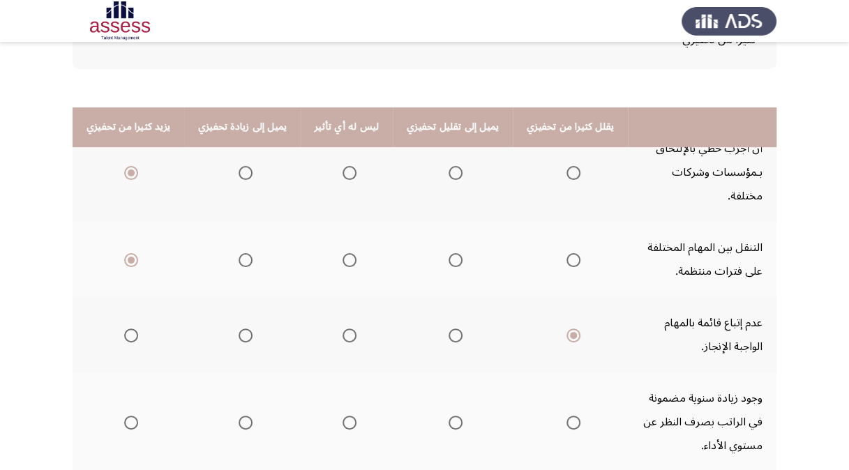
scroll to position [209, 0]
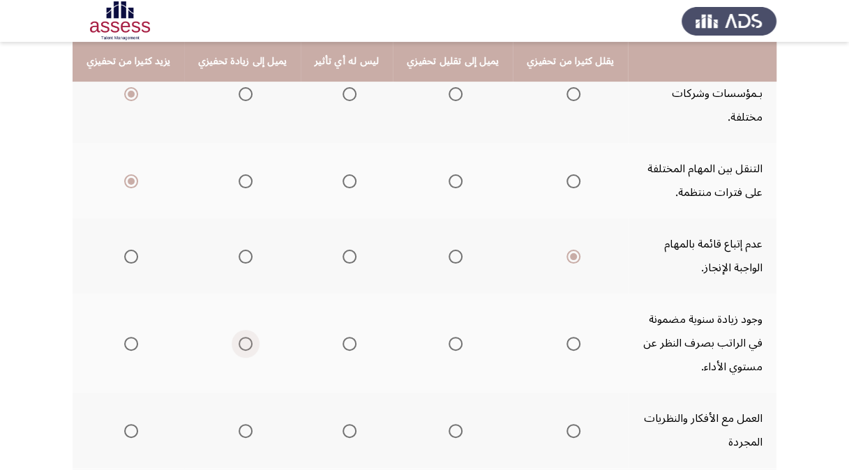
click at [245, 337] on span "Select an option" at bounding box center [246, 344] width 14 height 14
click at [245, 337] on input "Select an option" at bounding box center [246, 344] width 14 height 14
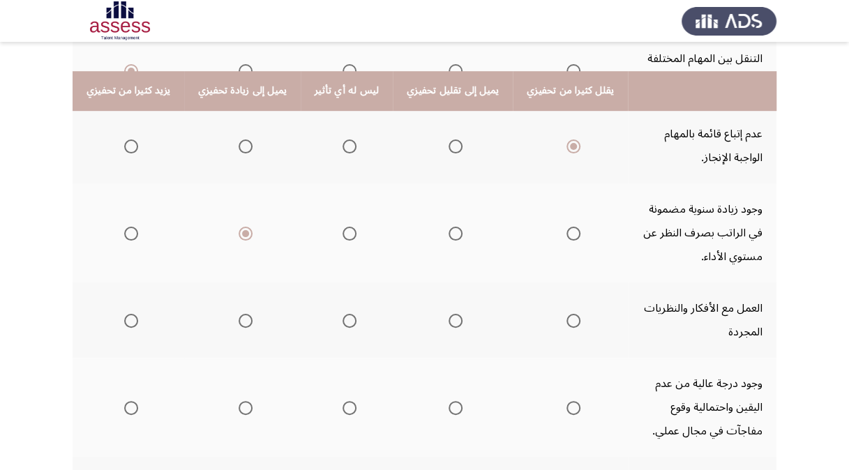
scroll to position [349, 0]
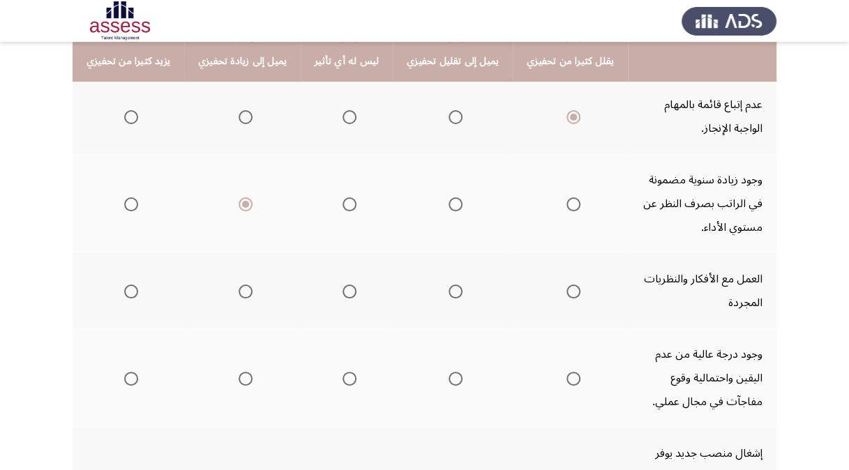
click at [566, 285] on span "Select an option" at bounding box center [573, 292] width 14 height 14
click at [566, 285] on input "Select an option" at bounding box center [573, 292] width 14 height 14
click at [342, 372] on span "Select an option" at bounding box center [349, 379] width 14 height 14
click at [342, 372] on input "Select an option" at bounding box center [349, 379] width 14 height 14
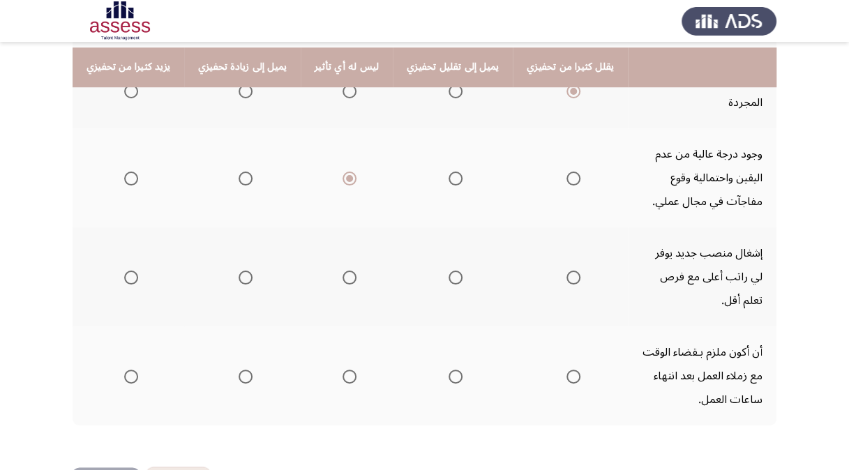
scroll to position [554, 0]
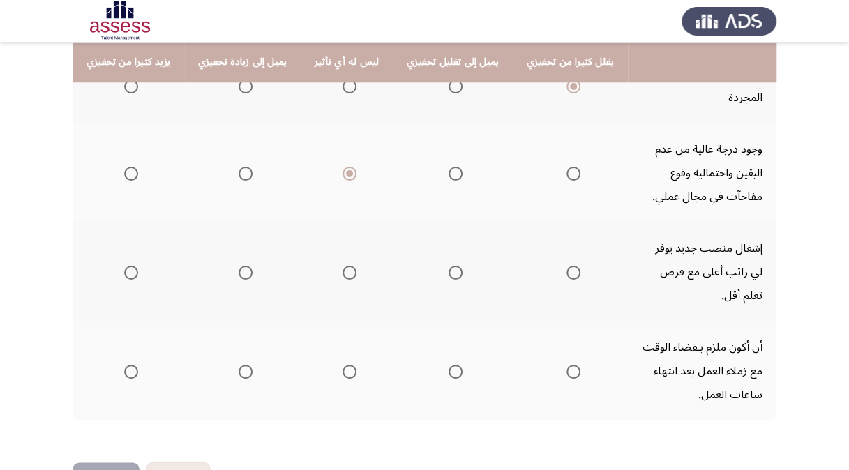
click at [243, 266] on span "Select an option" at bounding box center [246, 273] width 14 height 14
click at [243, 266] on input "Select an option" at bounding box center [246, 273] width 14 height 14
click at [566, 365] on span "Select an option" at bounding box center [573, 372] width 14 height 14
click at [566, 365] on input "Select an option" at bounding box center [573, 372] width 14 height 14
click at [98, 462] on button "التالي" at bounding box center [106, 477] width 67 height 31
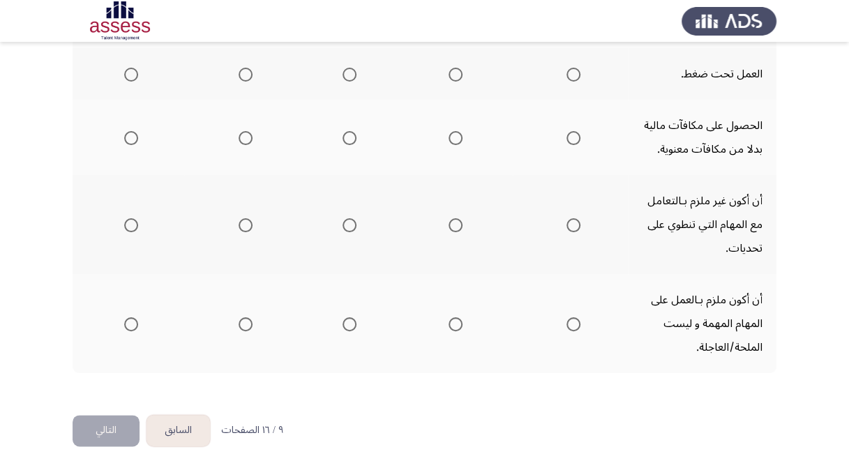
scroll to position [135, 0]
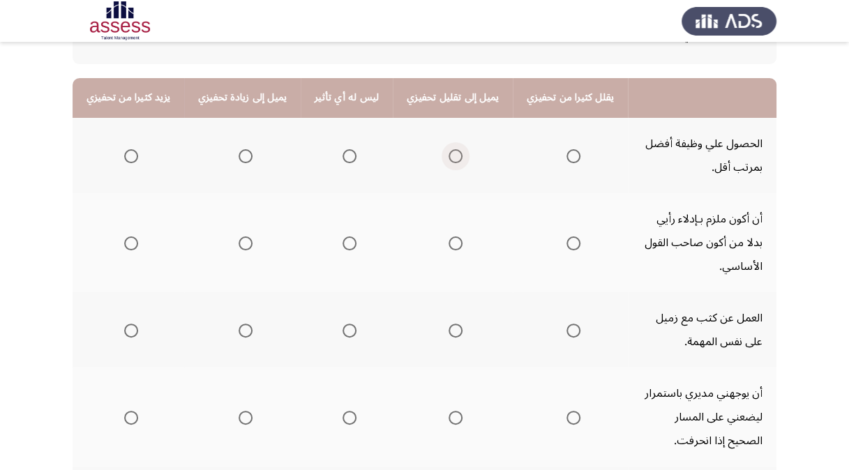
click at [448, 158] on span "Select an option" at bounding box center [455, 156] width 14 height 14
click at [448, 158] on input "Select an option" at bounding box center [455, 156] width 14 height 14
click at [347, 152] on span "Select an option" at bounding box center [349, 156] width 14 height 14
click at [347, 152] on input "Select an option" at bounding box center [349, 156] width 14 height 14
click at [342, 241] on span "Select an option" at bounding box center [349, 243] width 14 height 14
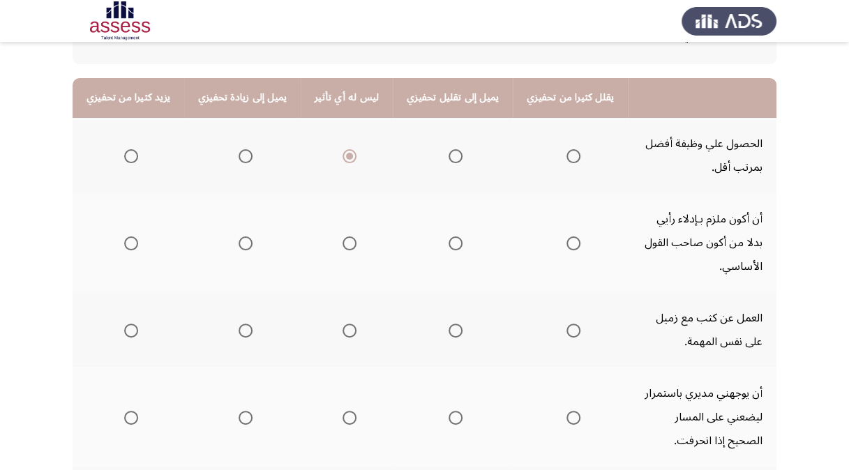
click at [342, 241] on input "Select an option" at bounding box center [349, 243] width 14 height 14
click at [430, 329] on th at bounding box center [453, 329] width 120 height 75
click at [448, 331] on span "Select an option" at bounding box center [455, 331] width 14 height 14
click at [448, 331] on input "Select an option" at bounding box center [455, 331] width 14 height 14
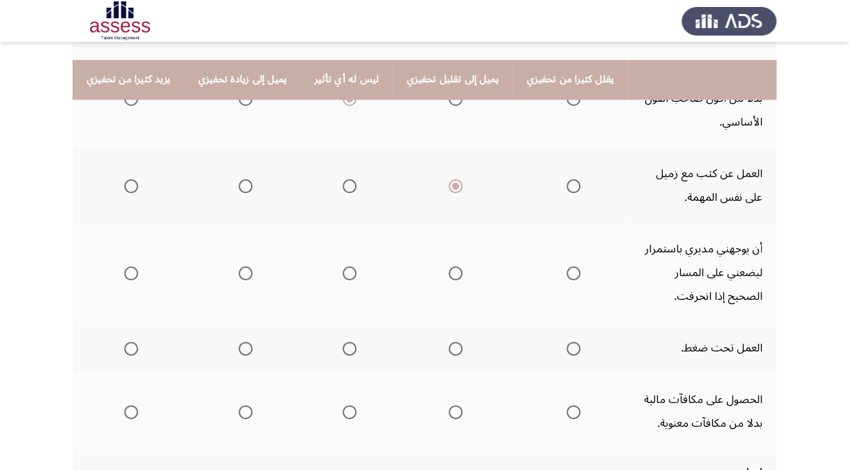
scroll to position [275, 0]
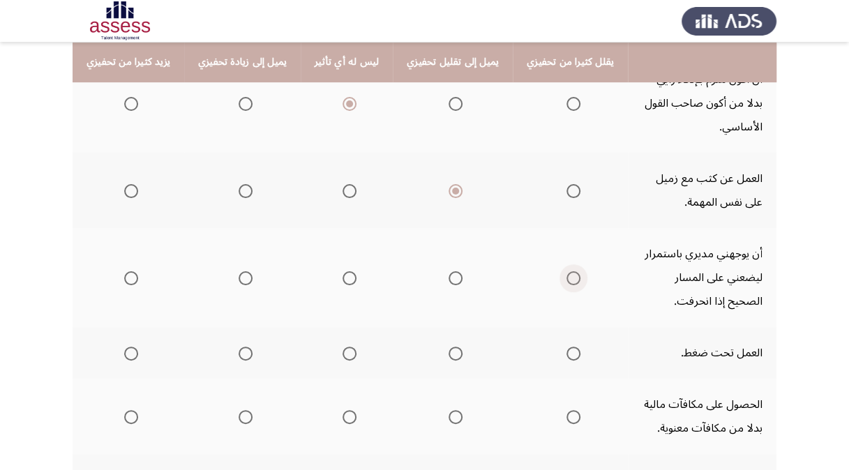
click at [566, 275] on span "Select an option" at bounding box center [573, 278] width 14 height 14
click at [566, 275] on input "Select an option" at bounding box center [573, 278] width 14 height 14
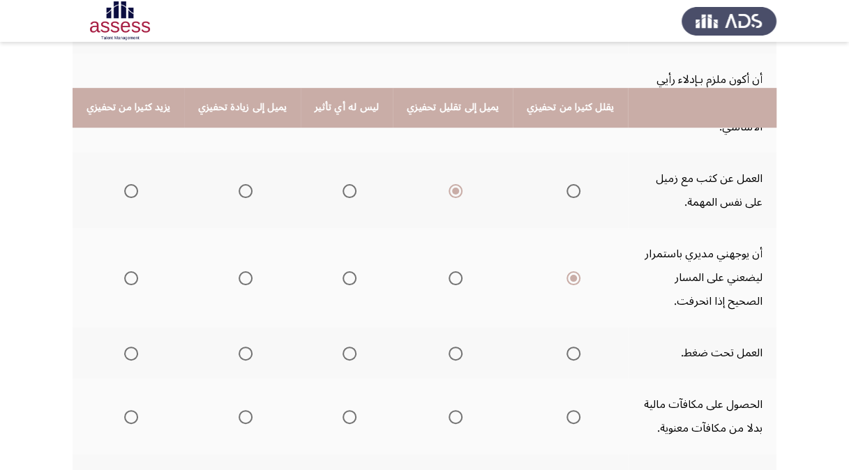
scroll to position [414, 0]
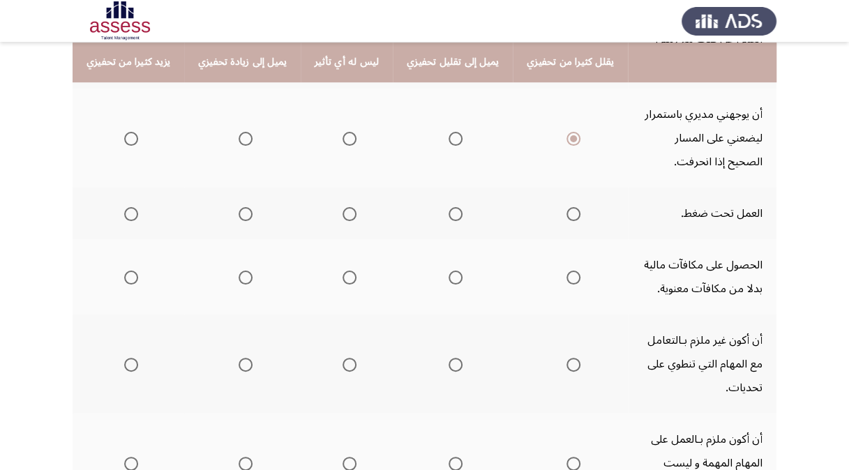
click at [566, 215] on span "Select an option" at bounding box center [573, 214] width 14 height 14
click at [566, 215] on input "Select an option" at bounding box center [573, 214] width 14 height 14
click at [247, 275] on span "Select an option" at bounding box center [246, 278] width 14 height 14
click at [247, 275] on input "Select an option" at bounding box center [246, 278] width 14 height 14
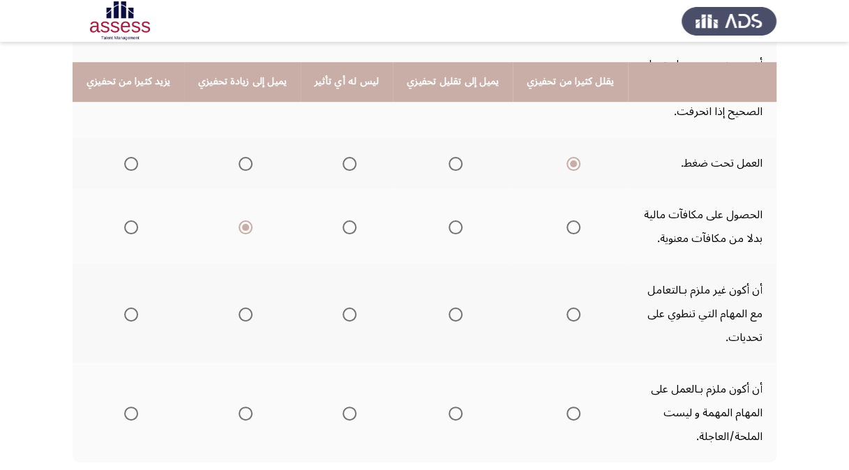
scroll to position [484, 0]
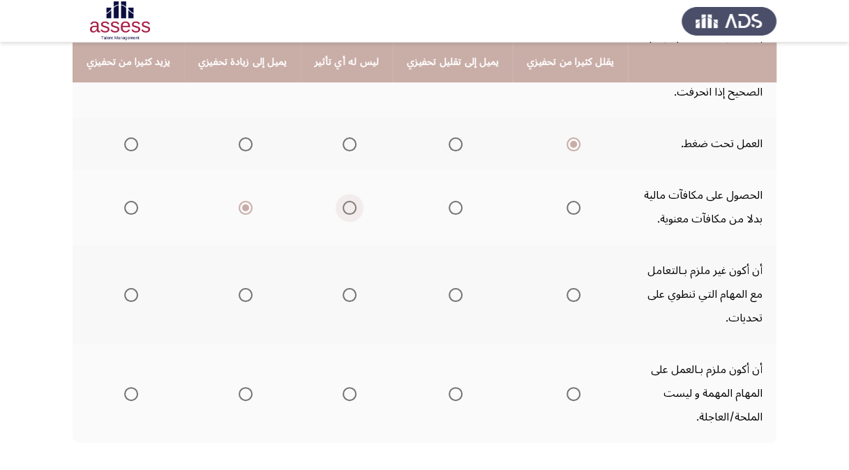
click at [342, 208] on span "Select an option" at bounding box center [349, 208] width 14 height 14
click at [342, 208] on input "Select an option" at bounding box center [349, 208] width 14 height 14
click at [243, 208] on span "Select an option" at bounding box center [246, 208] width 14 height 14
click at [243, 208] on input "Select an option" at bounding box center [246, 208] width 14 height 14
click at [566, 293] on span "Select an option" at bounding box center [573, 295] width 14 height 14
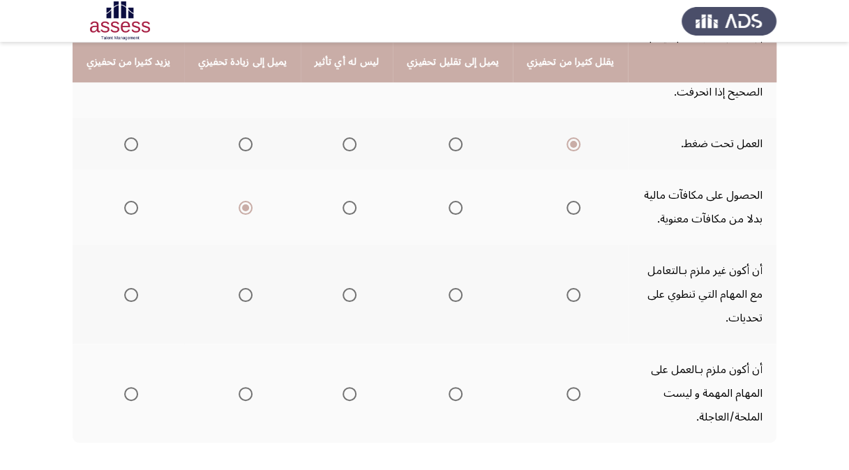
click at [566, 293] on input "Select an option" at bounding box center [573, 295] width 14 height 14
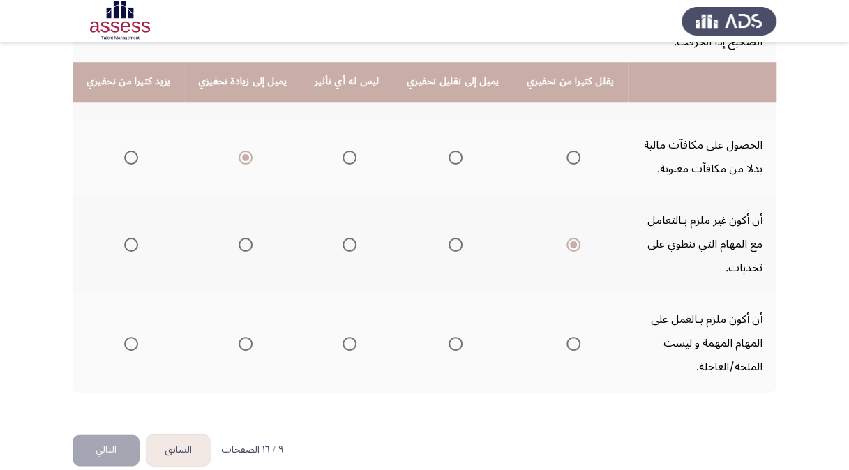
scroll to position [554, 0]
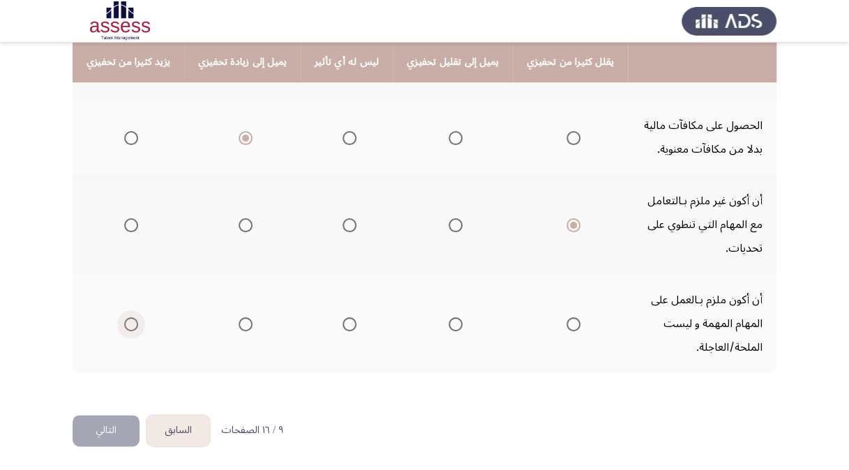
click at [126, 319] on span "Select an option" at bounding box center [131, 324] width 14 height 14
click at [126, 319] on input "Select an option" at bounding box center [131, 324] width 14 height 14
click at [100, 431] on button "التالي" at bounding box center [106, 430] width 67 height 31
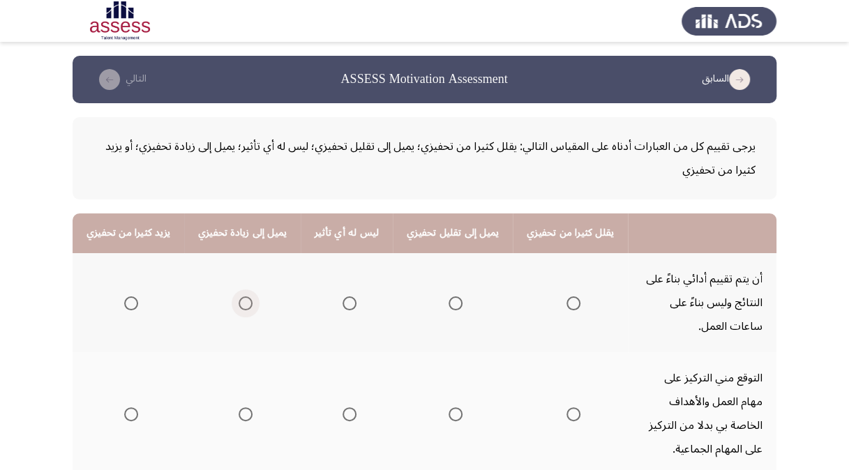
click at [242, 303] on span "Select an option" at bounding box center [246, 303] width 14 height 14
click at [242, 303] on input "Select an option" at bounding box center [246, 303] width 14 height 14
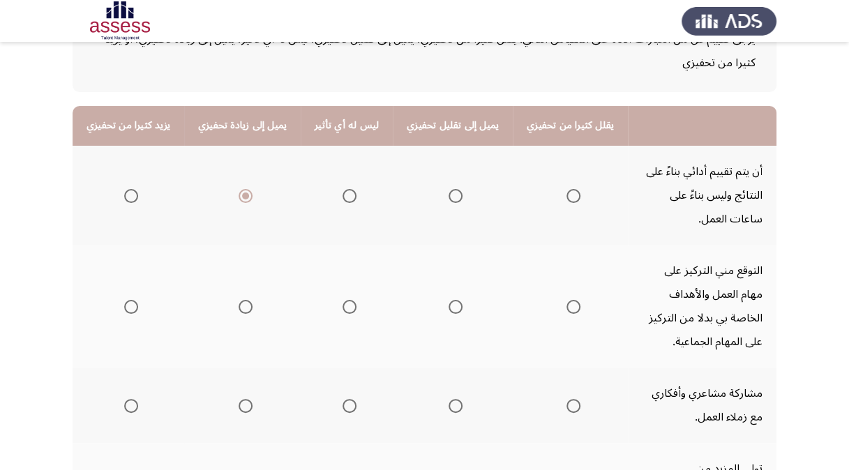
scroll to position [139, 0]
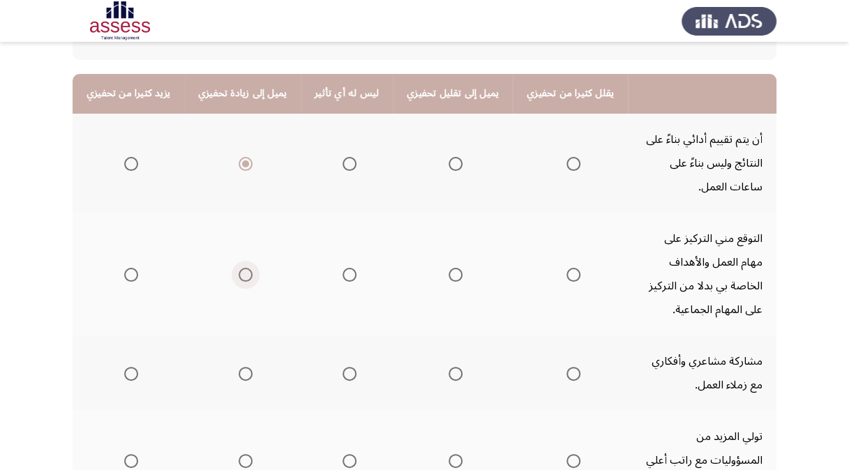
click at [243, 278] on span "Select an option" at bounding box center [246, 275] width 14 height 14
click at [243, 278] on input "Select an option" at bounding box center [246, 275] width 14 height 14
click at [345, 278] on span "Select an option" at bounding box center [349, 275] width 14 height 14
click at [345, 278] on input "Select an option" at bounding box center [349, 275] width 14 height 14
click at [248, 278] on th at bounding box center [242, 274] width 116 height 123
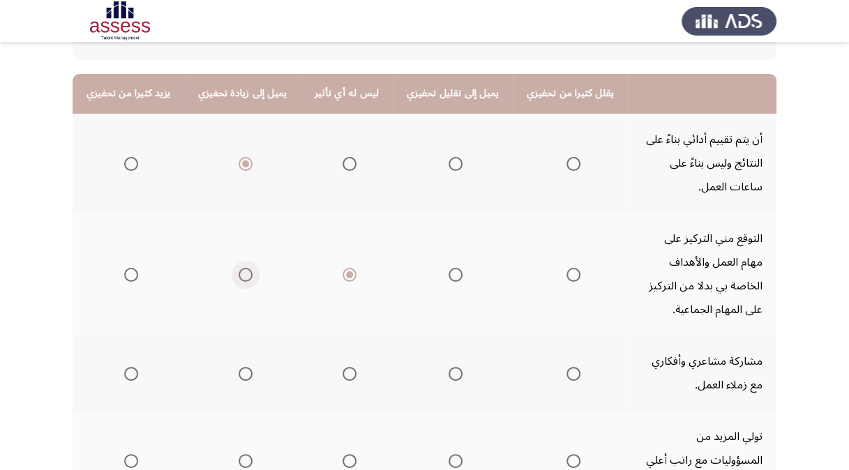
click at [239, 272] on span "Select an option" at bounding box center [246, 275] width 14 height 14
click at [239, 272] on input "Select an option" at bounding box center [246, 275] width 14 height 14
click at [342, 275] on span "Select an option" at bounding box center [349, 275] width 14 height 14
click at [342, 275] on input "Select an option" at bounding box center [349, 275] width 14 height 14
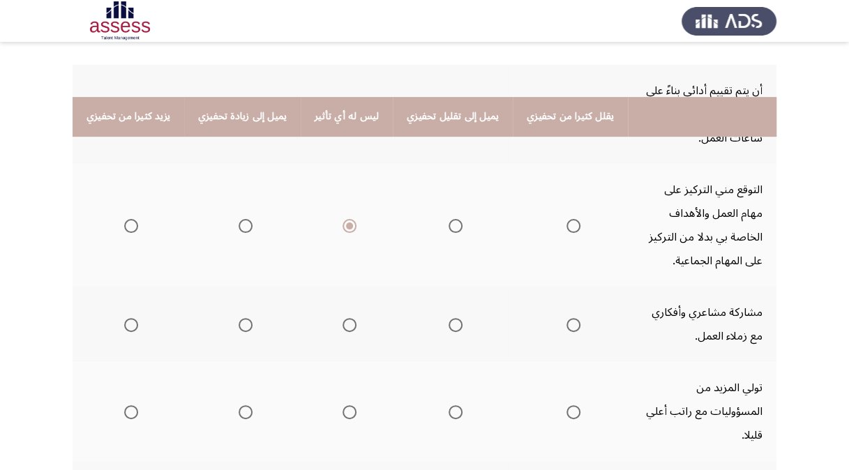
scroll to position [279, 0]
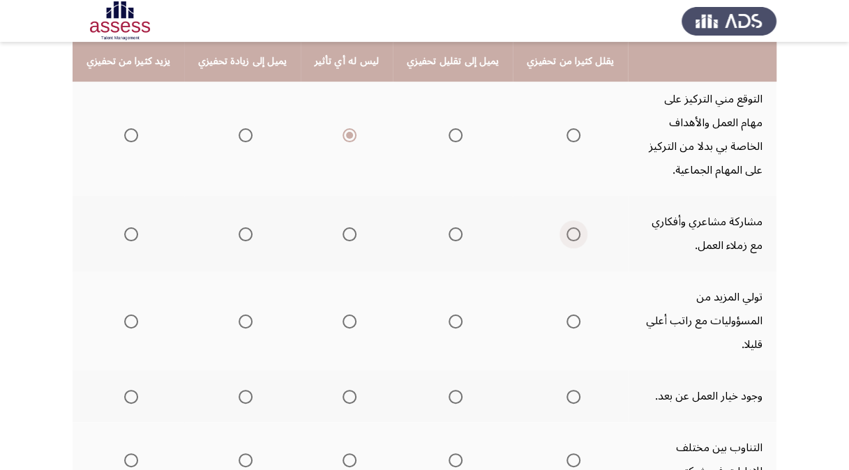
click at [566, 239] on span "Select an option" at bounding box center [573, 234] width 14 height 14
click at [566, 239] on input "Select an option" at bounding box center [573, 234] width 14 height 14
click at [345, 237] on span "Select an option" at bounding box center [349, 234] width 14 height 14
click at [345, 237] on input "Select an option" at bounding box center [349, 234] width 14 height 14
click at [248, 234] on th at bounding box center [242, 233] width 116 height 75
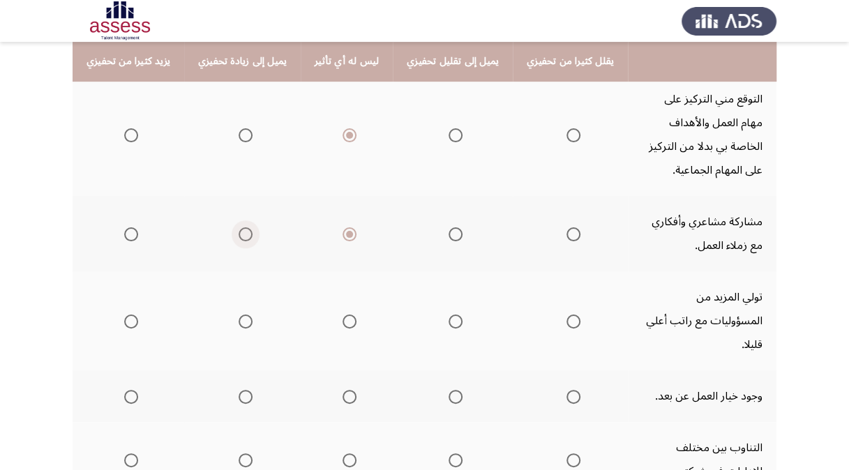
click at [243, 233] on span "Select an option" at bounding box center [246, 234] width 14 height 14
click at [243, 233] on input "Select an option" at bounding box center [246, 234] width 14 height 14
click at [448, 315] on span "Select an option" at bounding box center [455, 322] width 14 height 14
click at [448, 315] on input "Select an option" at bounding box center [455, 322] width 14 height 14
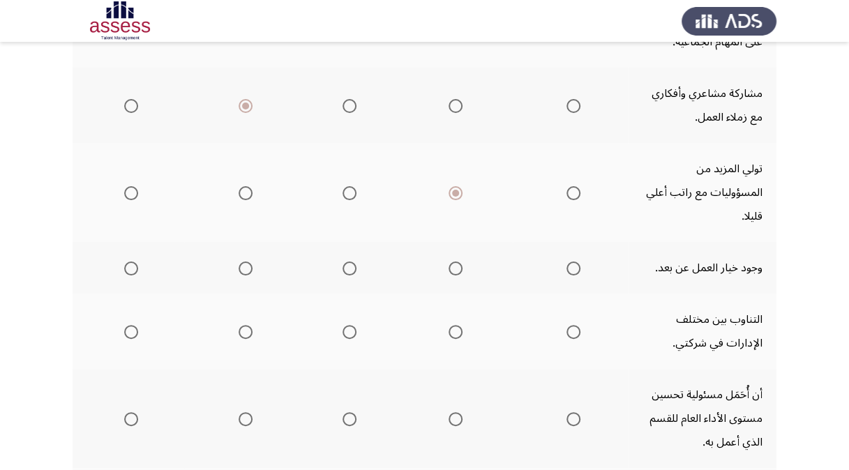
scroll to position [418, 0]
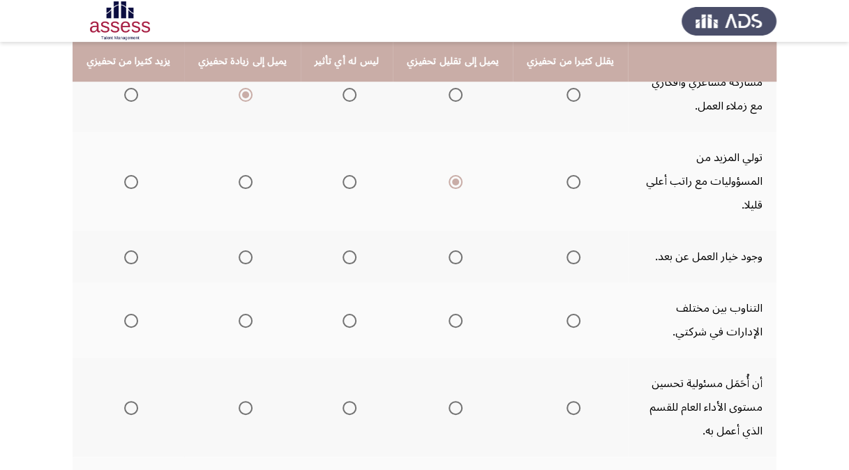
click at [132, 250] on span "Select an option" at bounding box center [131, 257] width 14 height 14
click at [132, 250] on input "Select an option" at bounding box center [131, 257] width 14 height 14
click at [448, 314] on span "Select an option" at bounding box center [455, 321] width 14 height 14
click at [448, 314] on input "Select an option" at bounding box center [455, 321] width 14 height 14
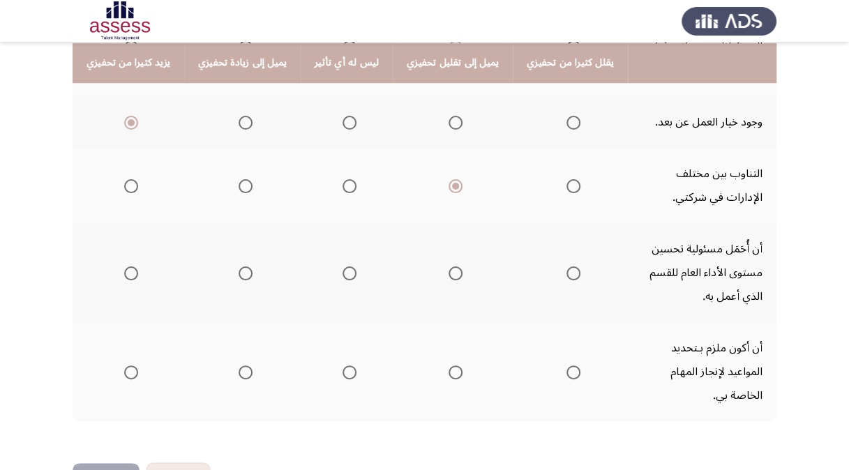
scroll to position [554, 0]
click at [124, 266] on span "Select an option" at bounding box center [131, 273] width 14 height 14
click at [124, 266] on input "Select an option" at bounding box center [131, 273] width 14 height 14
click at [128, 365] on span "Select an option" at bounding box center [131, 372] width 14 height 14
click at [128, 365] on input "Select an option" at bounding box center [131, 372] width 14 height 14
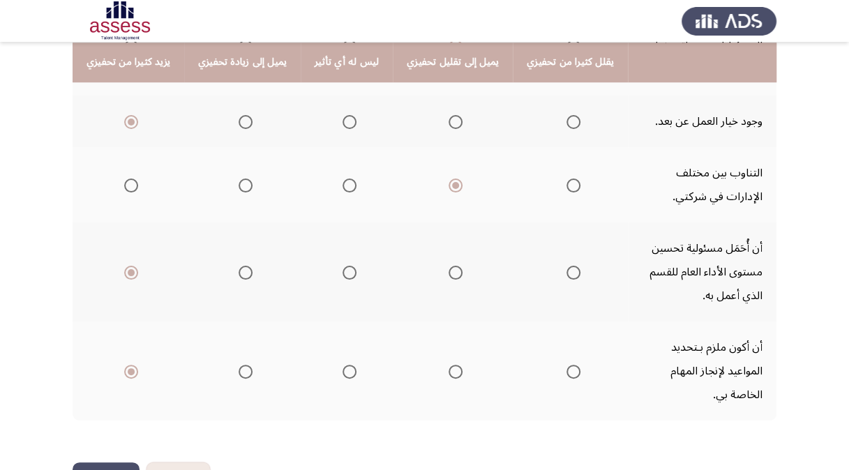
click at [91, 462] on button "التالي" at bounding box center [106, 477] width 67 height 31
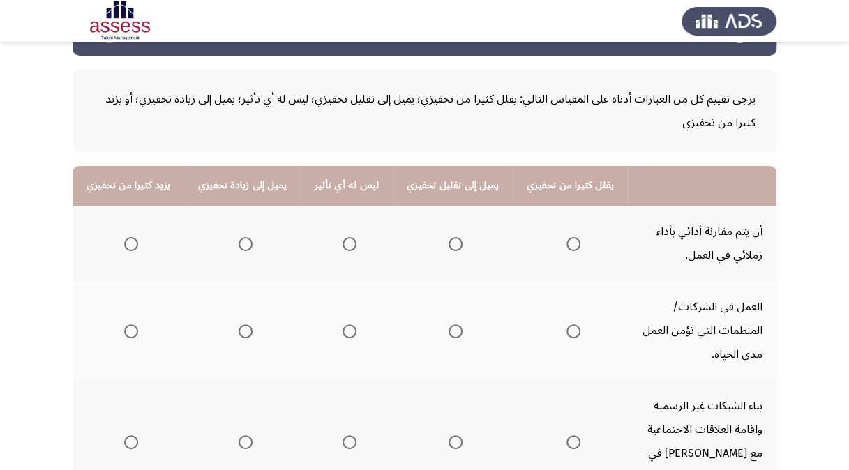
scroll to position [70, 0]
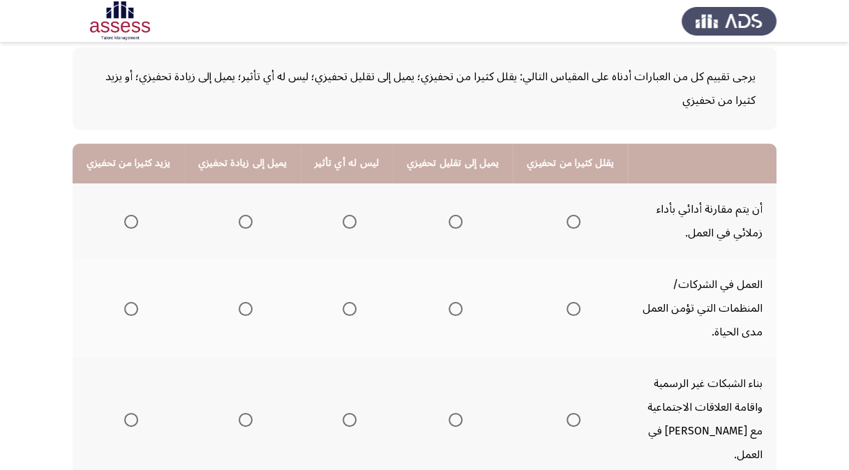
click at [566, 218] on span "Select an option" at bounding box center [573, 222] width 14 height 14
click at [566, 218] on input "Select an option" at bounding box center [573, 222] width 14 height 14
click at [130, 302] on span "Select an option" at bounding box center [131, 309] width 14 height 14
click at [130, 302] on input "Select an option" at bounding box center [131, 309] width 14 height 14
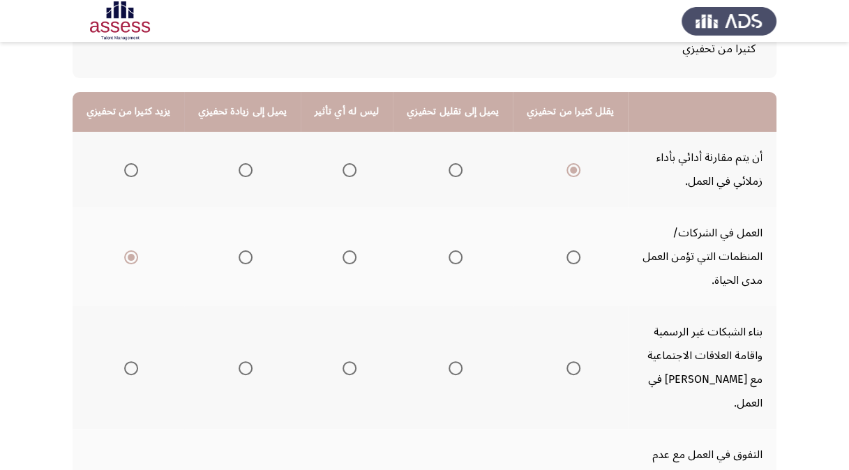
scroll to position [139, 0]
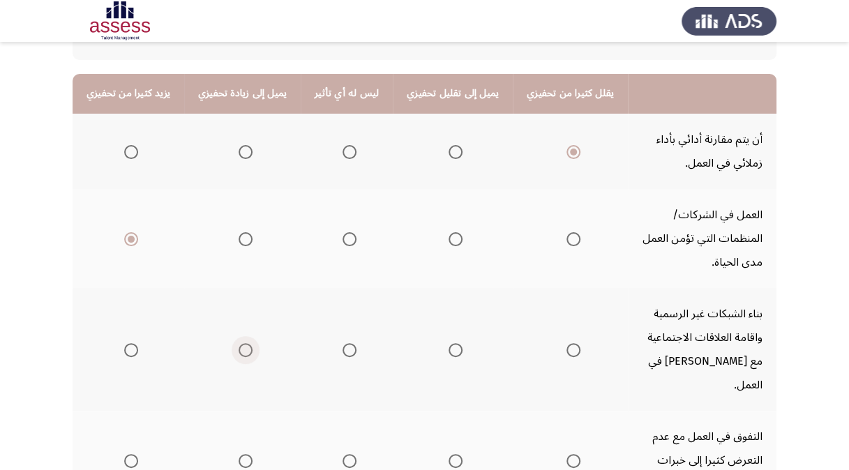
click at [239, 343] on span "Select an option" at bounding box center [246, 350] width 14 height 14
click at [239, 343] on input "Select an option" at bounding box center [246, 350] width 14 height 14
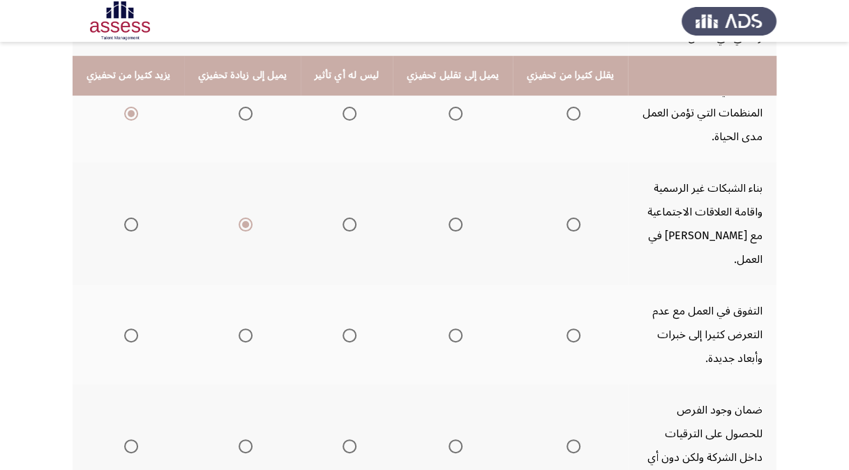
scroll to position [279, 0]
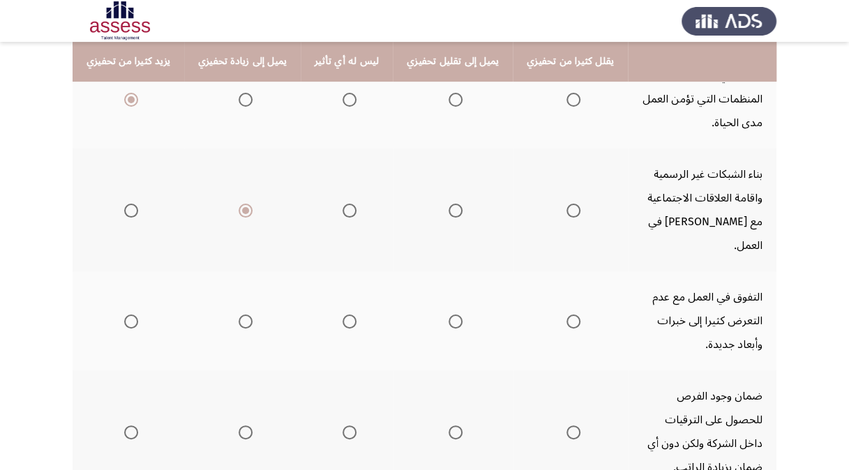
click at [451, 315] on span "Select an option" at bounding box center [455, 322] width 14 height 14
click at [451, 315] on input "Select an option" at bounding box center [455, 322] width 14 height 14
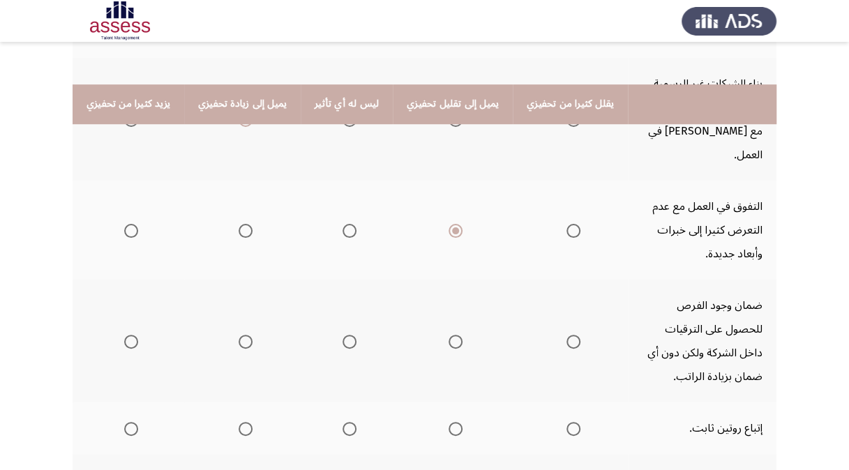
scroll to position [418, 0]
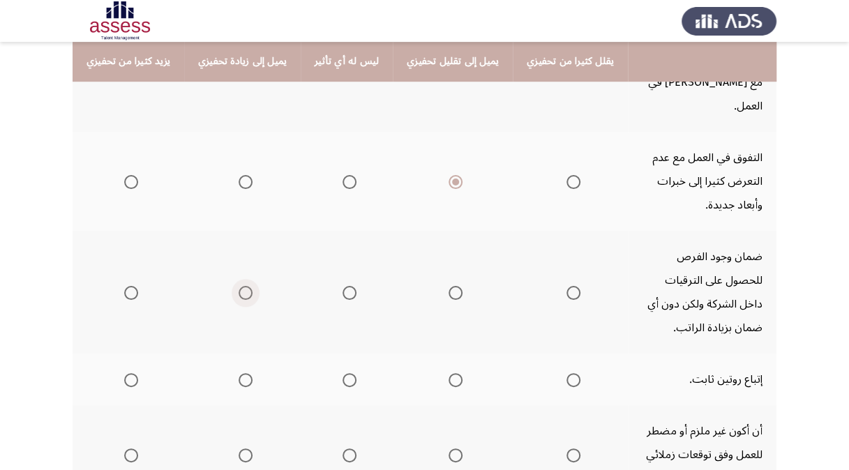
click at [243, 286] on span "Select an option" at bounding box center [246, 293] width 14 height 14
click at [243, 286] on input "Select an option" at bounding box center [246, 293] width 14 height 14
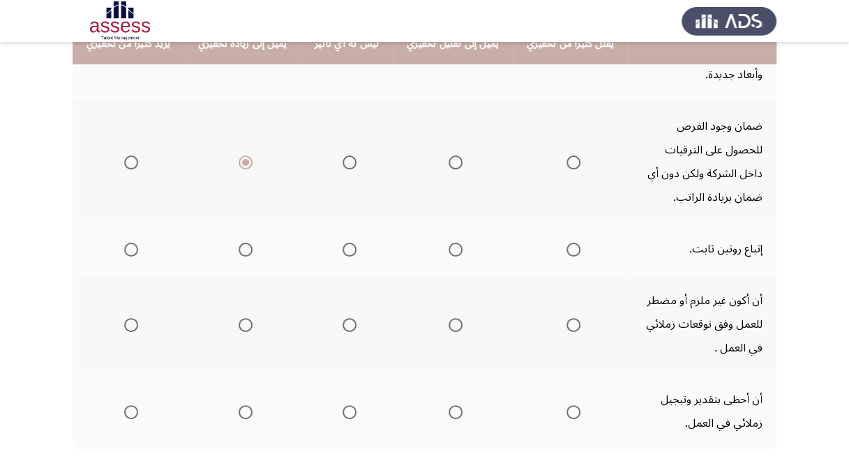
scroll to position [558, 0]
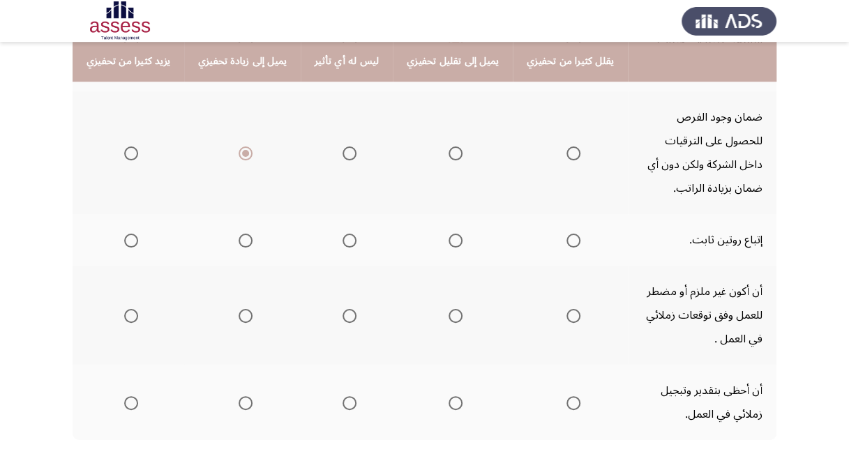
click at [239, 234] on span "Select an option" at bounding box center [246, 241] width 14 height 14
click at [239, 234] on input "Select an option" at bounding box center [246, 241] width 14 height 14
click at [133, 309] on span "Select an option" at bounding box center [131, 316] width 14 height 14
click at [133, 309] on input "Select an option" at bounding box center [131, 316] width 14 height 14
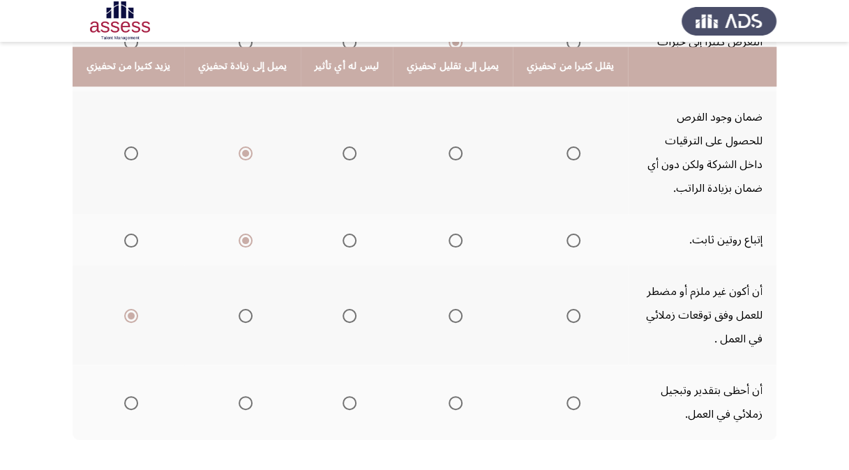
scroll to position [577, 0]
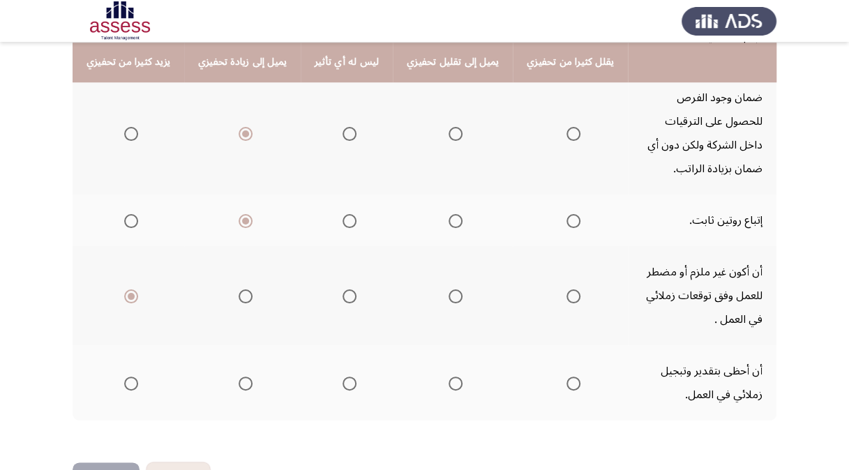
click at [241, 377] on span "Select an option" at bounding box center [246, 384] width 14 height 14
click at [241, 377] on input "Select an option" at bounding box center [246, 384] width 14 height 14
click at [108, 462] on button "التالي" at bounding box center [106, 477] width 67 height 31
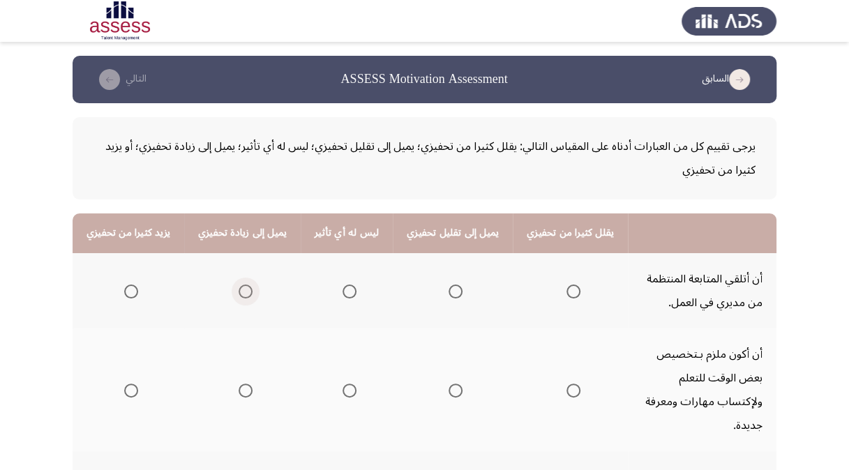
click at [243, 294] on span "Select an option" at bounding box center [246, 292] width 14 height 14
click at [243, 294] on input "Select an option" at bounding box center [246, 292] width 14 height 14
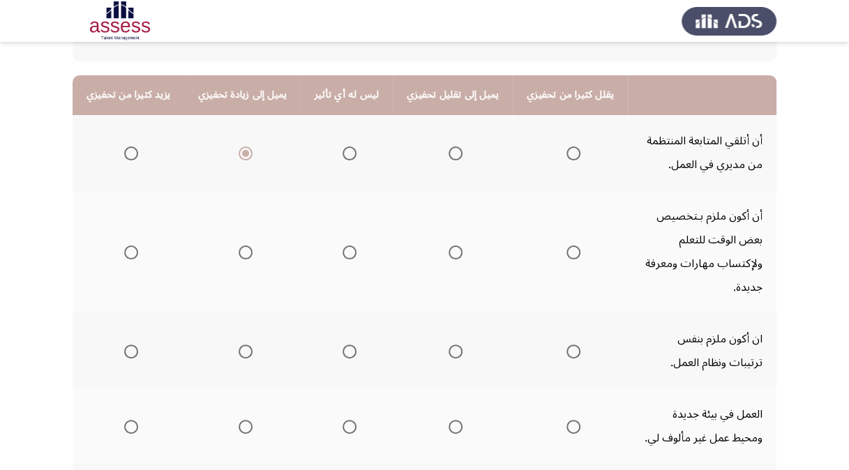
scroll to position [139, 0]
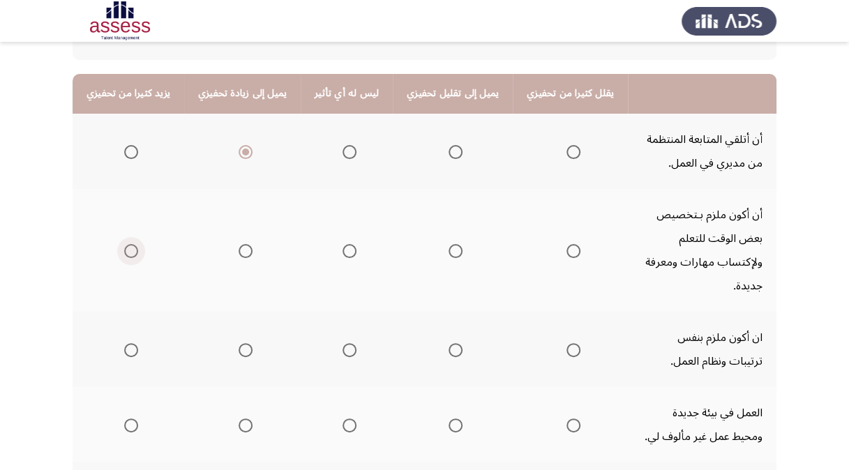
click at [125, 244] on span "Select an option" at bounding box center [131, 251] width 14 height 14
click at [125, 244] on input "Select an option" at bounding box center [131, 251] width 14 height 14
click at [342, 343] on span "Select an option" at bounding box center [349, 350] width 14 height 14
click at [342, 343] on input "Select an option" at bounding box center [349, 350] width 14 height 14
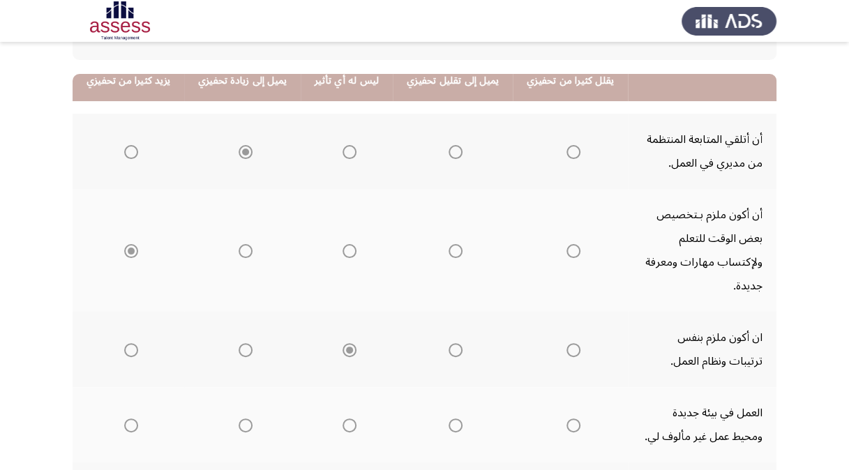
scroll to position [279, 0]
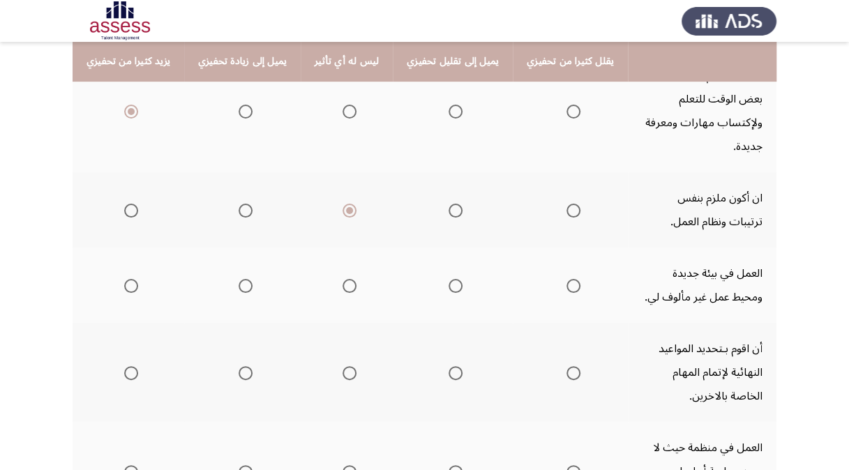
click at [342, 279] on span "Select an option" at bounding box center [349, 286] width 14 height 14
click at [342, 279] on input "Select an option" at bounding box center [349, 286] width 14 height 14
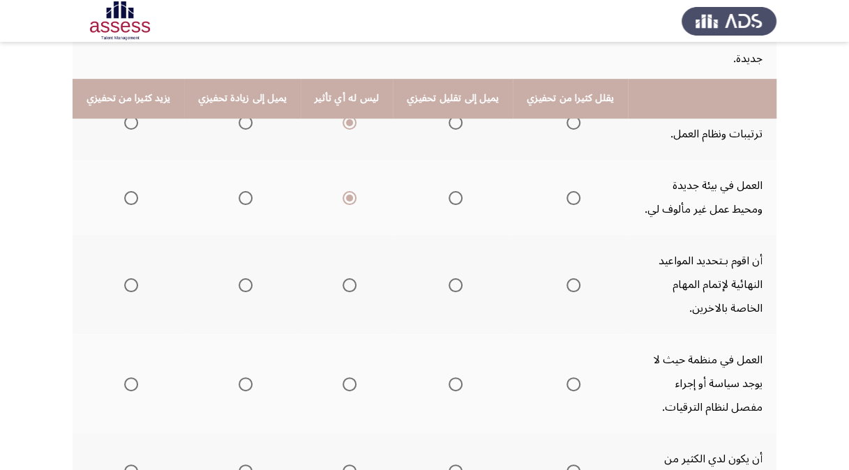
scroll to position [418, 0]
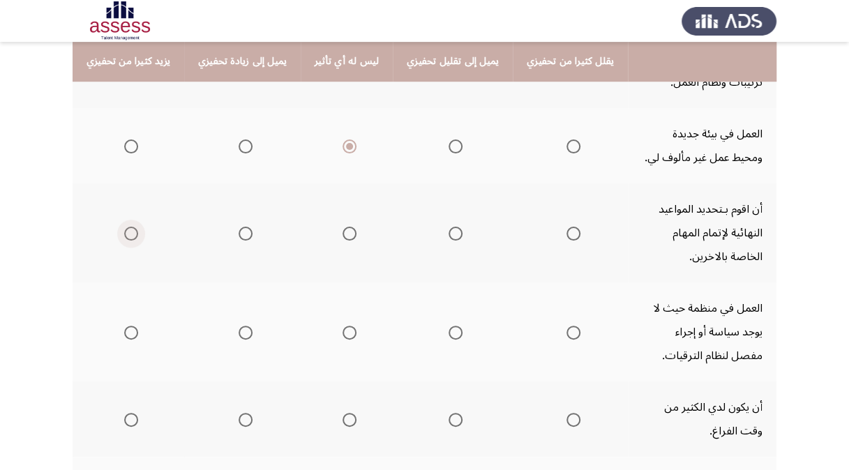
click at [127, 227] on span "Select an option" at bounding box center [131, 234] width 14 height 14
click at [127, 227] on input "Select an option" at bounding box center [131, 234] width 14 height 14
click at [566, 326] on span "Select an option" at bounding box center [573, 333] width 14 height 14
click at [566, 326] on input "Select an option" at bounding box center [573, 333] width 14 height 14
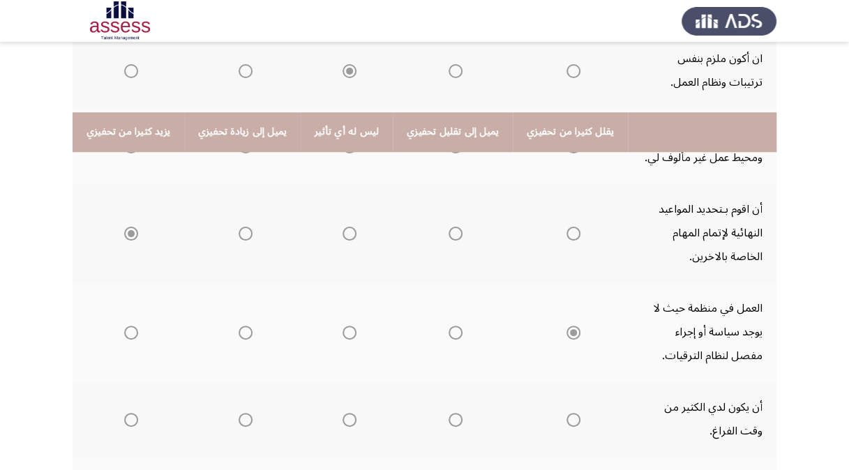
scroll to position [554, 0]
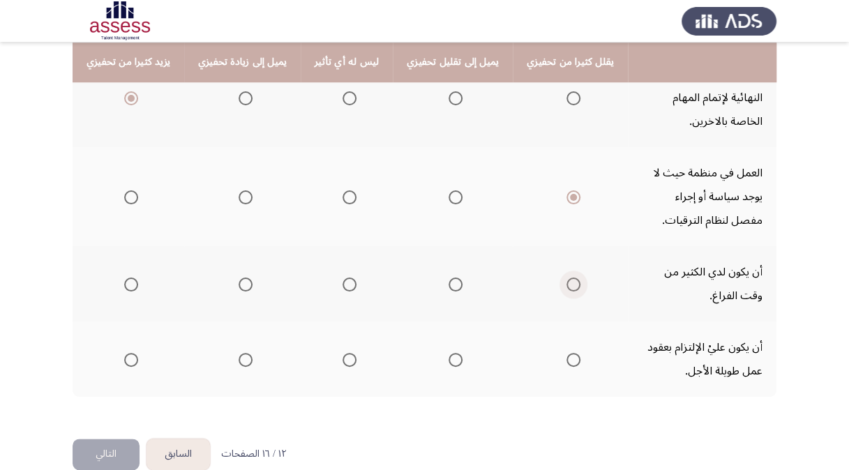
click at [566, 278] on span "Select an option" at bounding box center [573, 285] width 14 height 14
click at [566, 278] on input "Select an option" at bounding box center [573, 285] width 14 height 14
click at [448, 353] on span "Select an option" at bounding box center [455, 360] width 14 height 14
click at [448, 353] on input "Select an option" at bounding box center [455, 360] width 14 height 14
click at [107, 439] on button "التالي" at bounding box center [106, 454] width 67 height 31
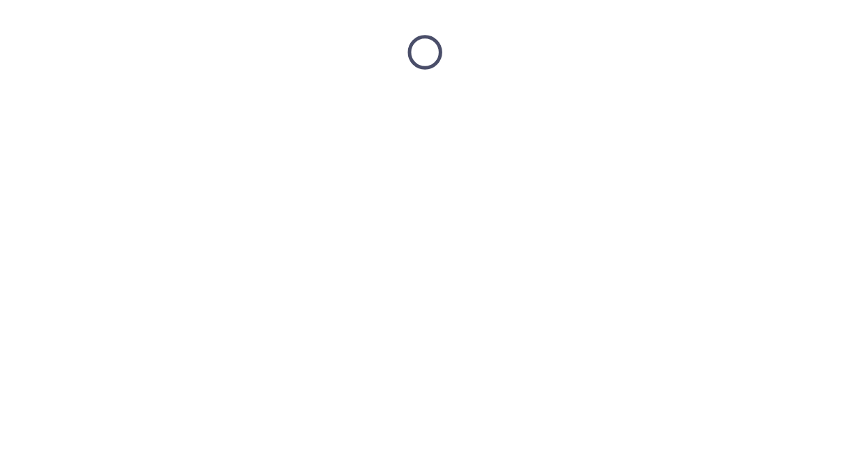
scroll to position [0, 0]
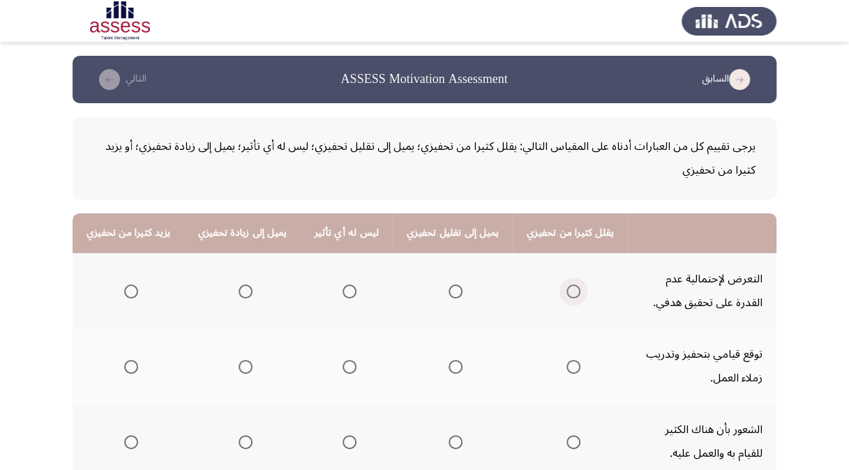
click at [566, 288] on span "Select an option" at bounding box center [573, 292] width 14 height 14
click at [566, 288] on input "Select an option" at bounding box center [573, 292] width 14 height 14
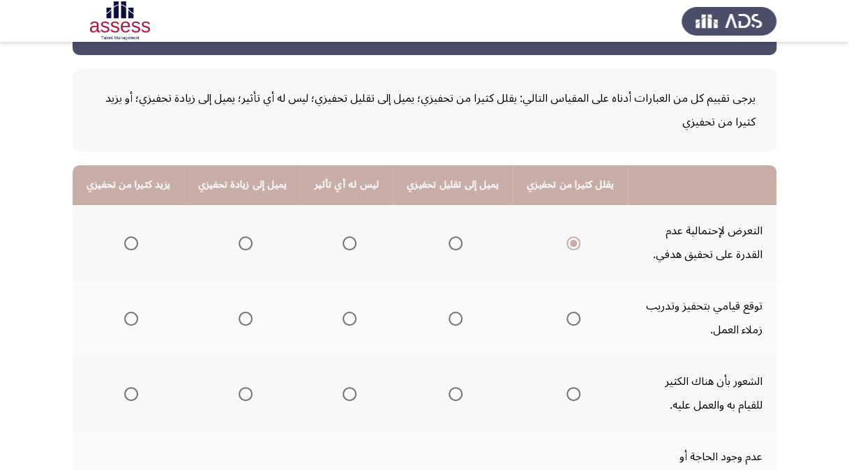
scroll to position [209, 0]
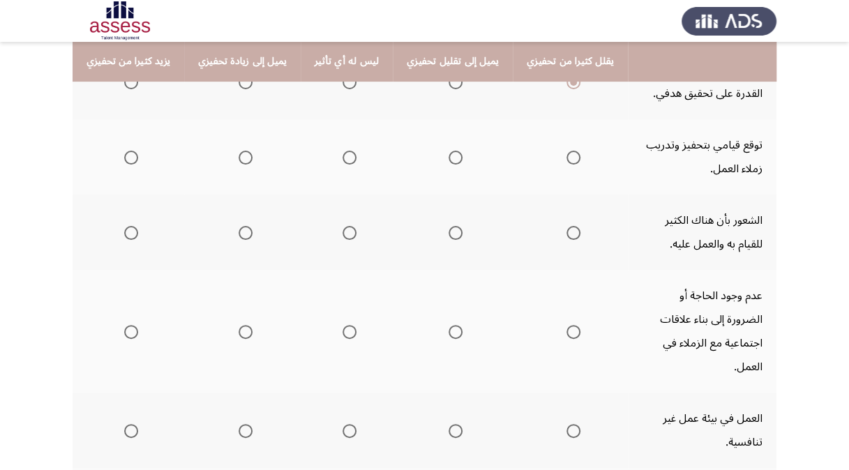
click at [242, 156] on span "Select an option" at bounding box center [246, 158] width 14 height 14
click at [242, 156] on input "Select an option" at bounding box center [246, 158] width 14 height 14
click at [241, 236] on span "Select an option" at bounding box center [246, 233] width 14 height 14
click at [241, 236] on input "Select an option" at bounding box center [246, 233] width 14 height 14
click at [127, 325] on span "Select an option" at bounding box center [131, 332] width 14 height 14
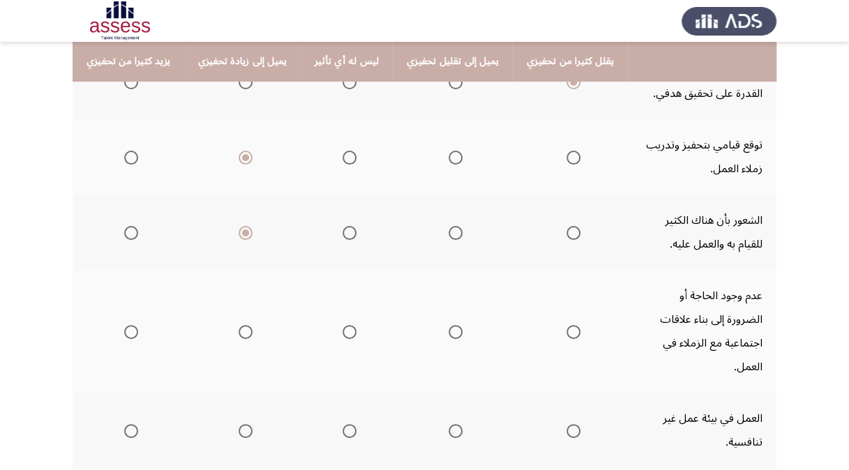
click at [127, 325] on input "Select an option" at bounding box center [131, 332] width 14 height 14
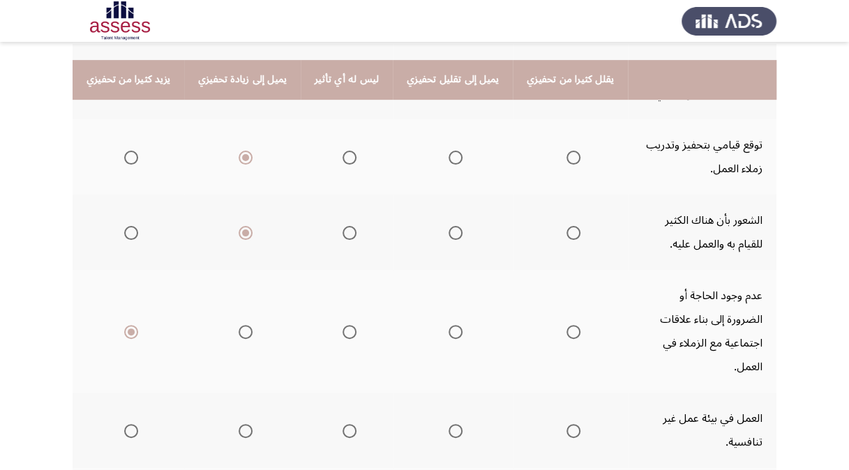
scroll to position [418, 0]
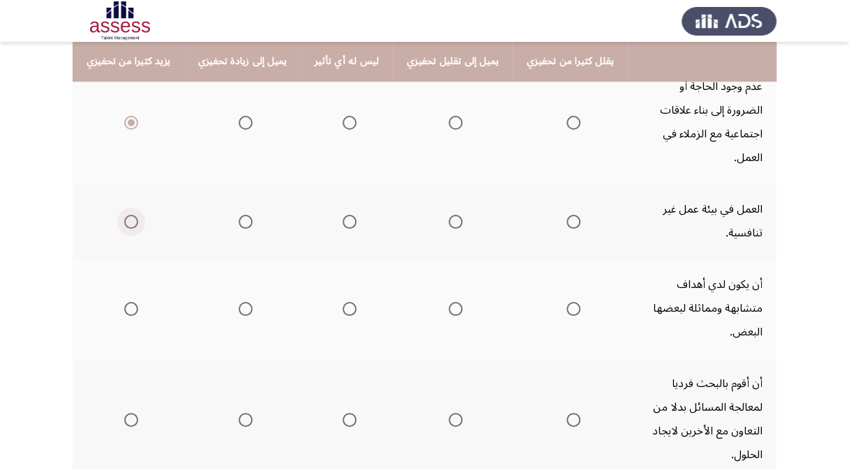
click at [130, 215] on span "Select an option" at bounding box center [131, 222] width 14 height 14
click at [130, 215] on input "Select an option" at bounding box center [131, 222] width 14 height 14
click at [342, 302] on span "Select an option" at bounding box center [349, 309] width 14 height 14
click at [342, 302] on input "Select an option" at bounding box center [349, 309] width 14 height 14
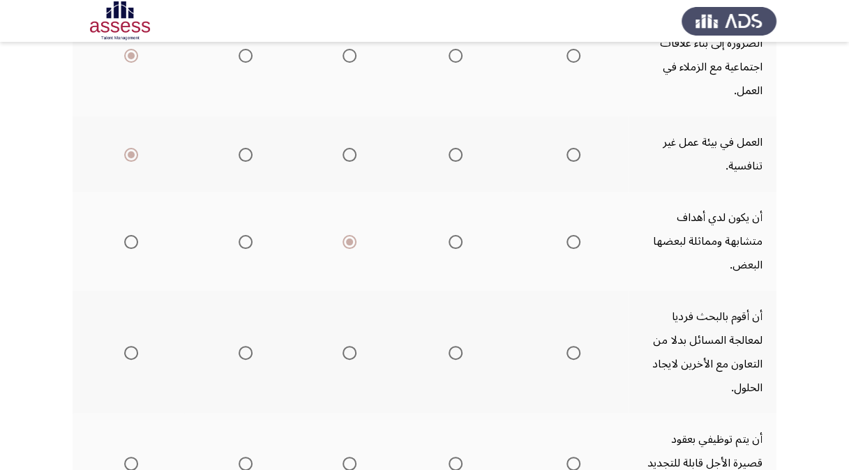
scroll to position [554, 0]
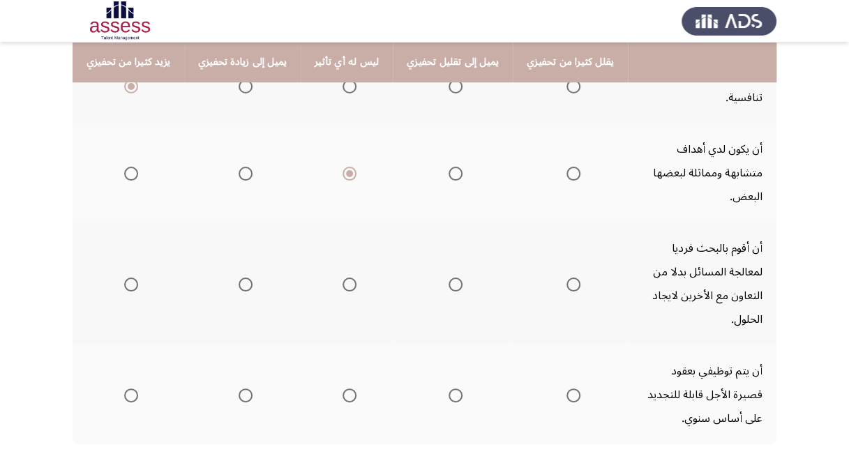
click at [342, 278] on span "Select an option" at bounding box center [349, 285] width 14 height 14
click at [342, 278] on input "Select an option" at bounding box center [349, 285] width 14 height 14
drag, startPoint x: 340, startPoint y: 326, endPoint x: 209, endPoint y: 386, distance: 143.5
click at [342, 388] on span "Select an option" at bounding box center [349, 395] width 14 height 14
click at [342, 388] on input "Select an option" at bounding box center [349, 395] width 14 height 14
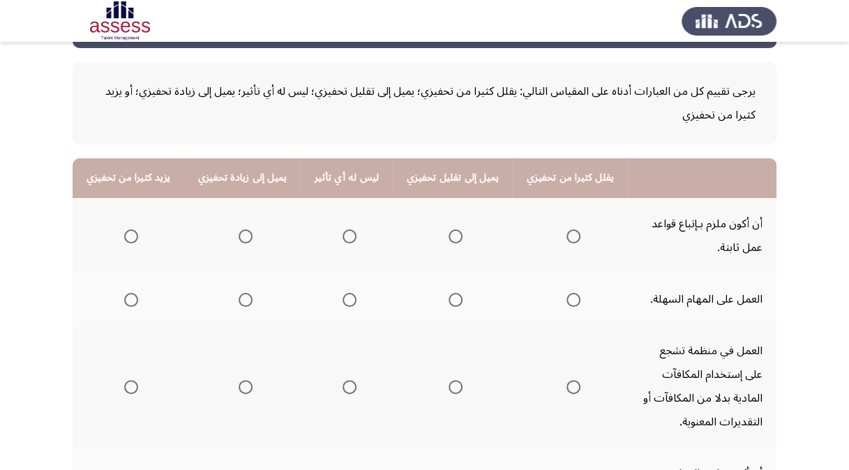
scroll to position [139, 0]
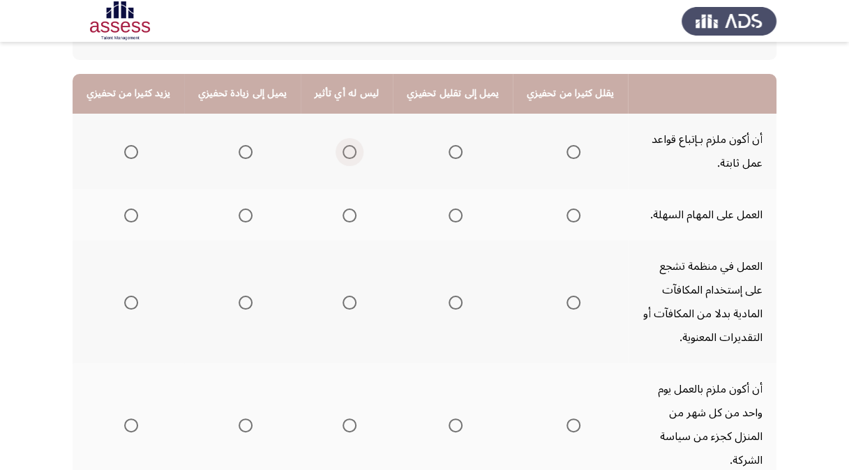
click at [342, 146] on span "Select an option" at bounding box center [349, 152] width 14 height 14
click at [342, 146] on input "Select an option" at bounding box center [349, 152] width 14 height 14
click at [342, 215] on span "Select an option" at bounding box center [349, 216] width 14 height 14
click at [342, 215] on input "Select an option" at bounding box center [349, 216] width 14 height 14
click at [239, 298] on span "Select an option" at bounding box center [246, 303] width 14 height 14
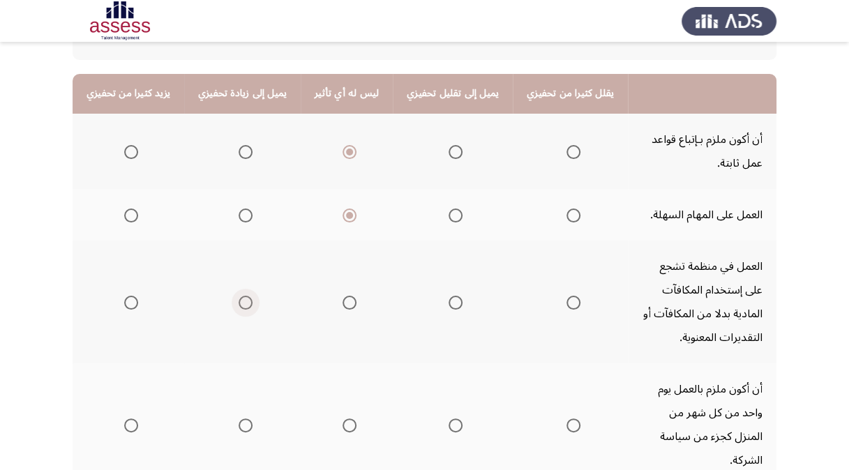
click at [239, 298] on input "Select an option" at bounding box center [246, 303] width 14 height 14
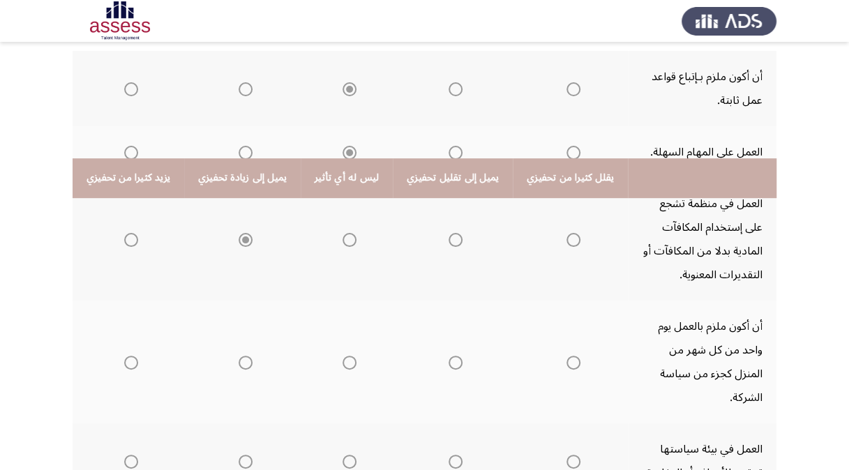
scroll to position [349, 0]
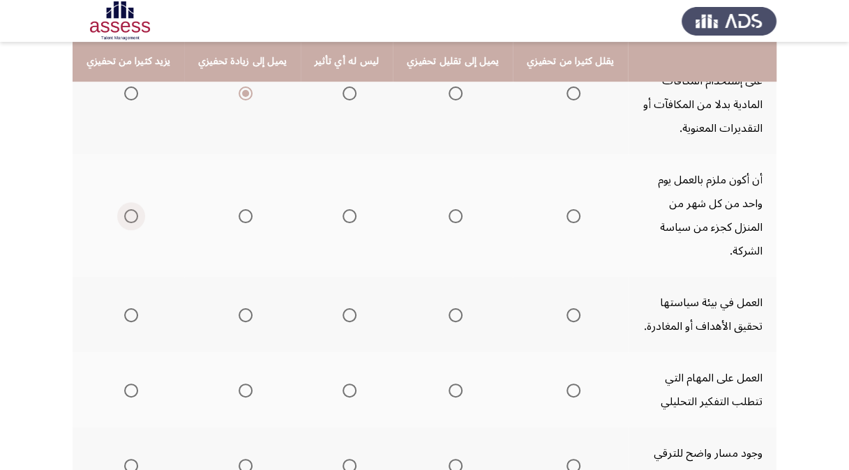
click at [129, 211] on span "Select an option" at bounding box center [131, 216] width 14 height 14
click at [129, 211] on input "Select an option" at bounding box center [131, 216] width 14 height 14
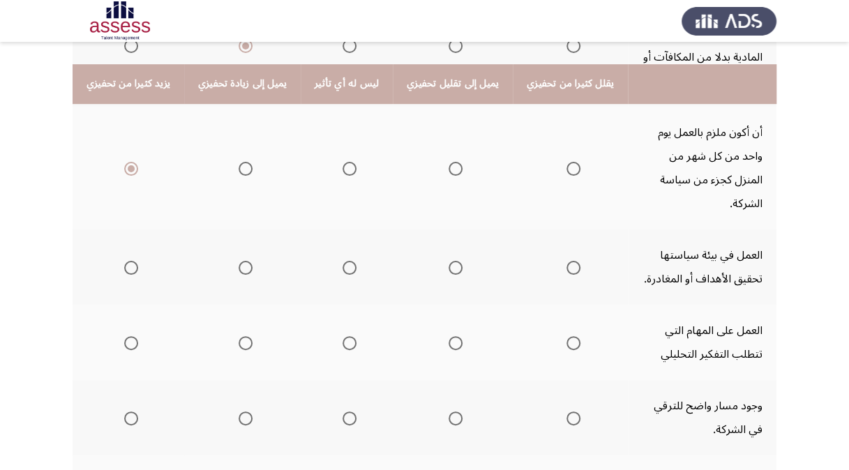
scroll to position [418, 0]
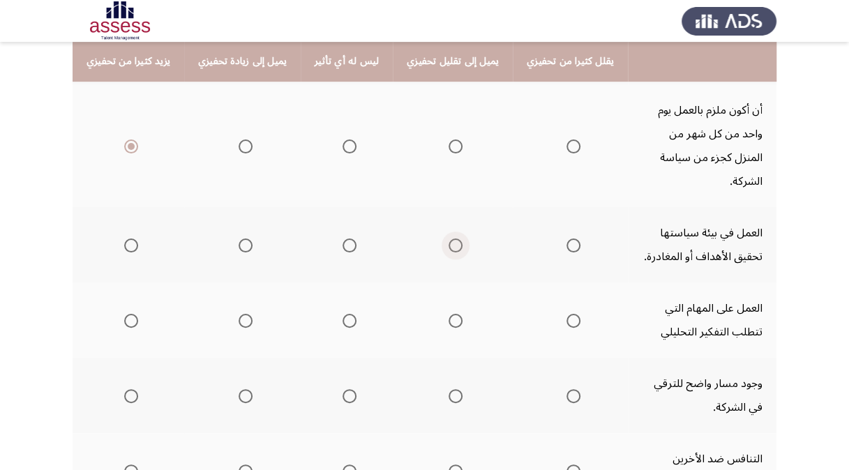
click at [450, 239] on span "Select an option" at bounding box center [455, 246] width 14 height 14
click at [450, 239] on input "Select an option" at bounding box center [455, 246] width 14 height 14
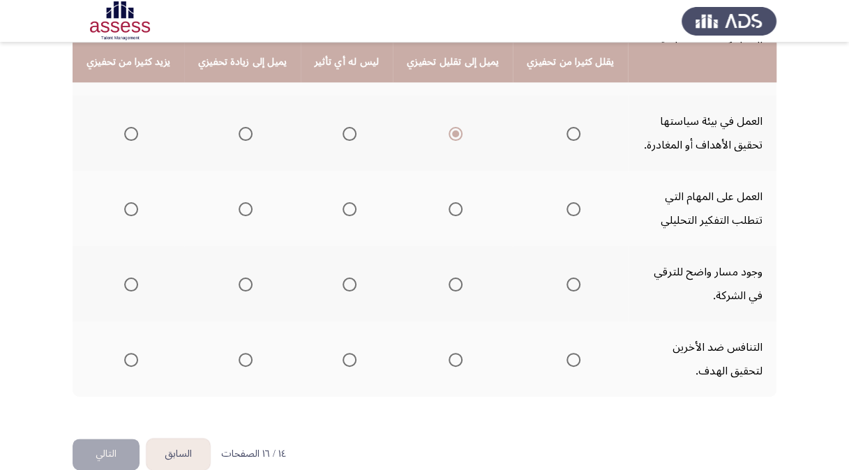
scroll to position [530, 0]
click at [137, 182] on th at bounding box center [129, 208] width 112 height 75
click at [128, 202] on span "Select an option" at bounding box center [131, 209] width 14 height 14
click at [128, 202] on input "Select an option" at bounding box center [131, 209] width 14 height 14
click at [137, 257] on th at bounding box center [129, 283] width 112 height 75
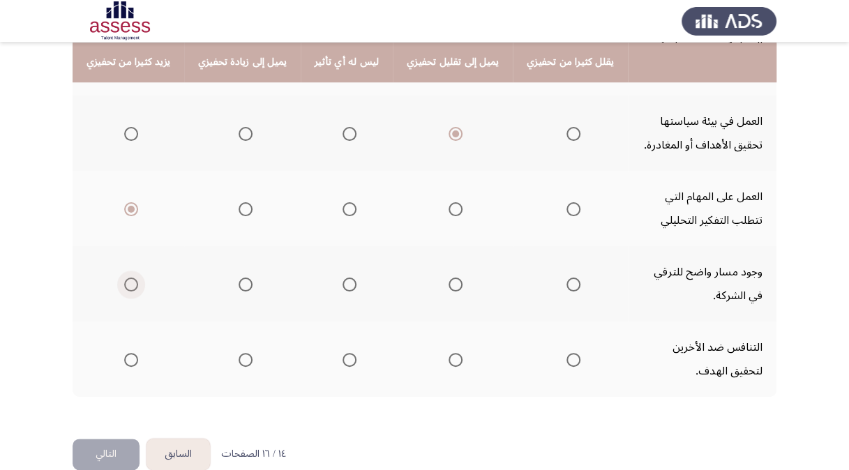
click at [127, 278] on span "Select an option" at bounding box center [131, 285] width 14 height 14
click at [127, 278] on input "Select an option" at bounding box center [131, 285] width 14 height 14
click at [243, 353] on span "Select an option" at bounding box center [246, 360] width 14 height 14
click at [243, 353] on input "Select an option" at bounding box center [246, 360] width 14 height 14
click at [93, 439] on button "التالي" at bounding box center [106, 454] width 67 height 31
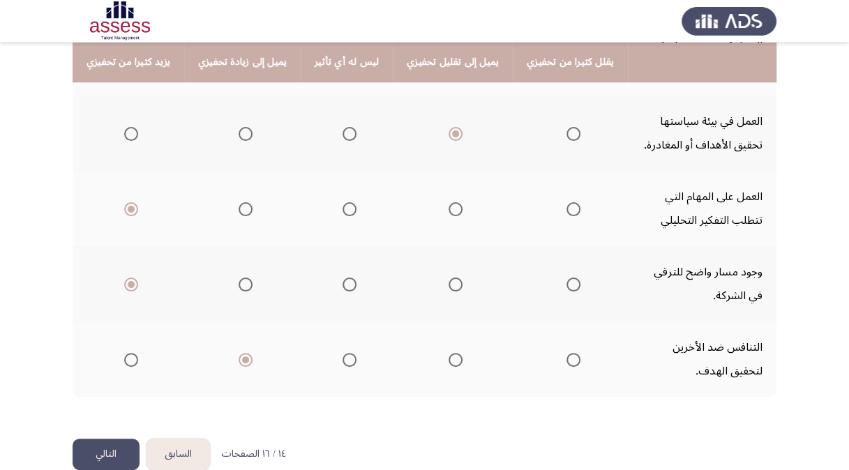
scroll to position [0, 0]
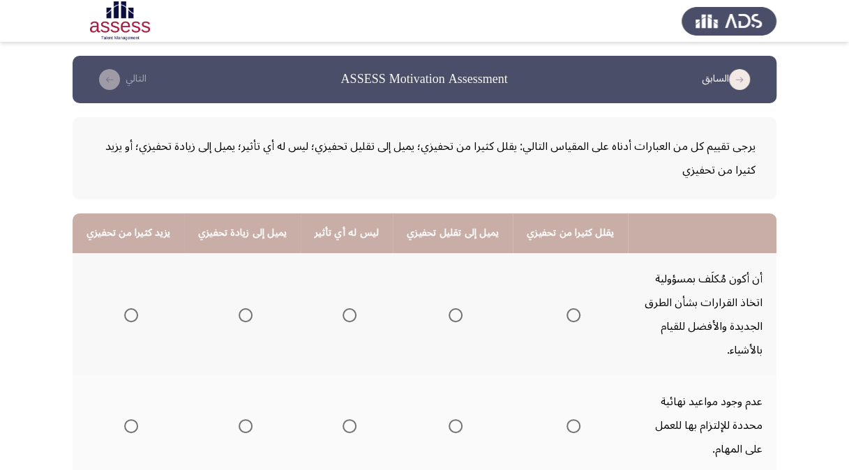
click at [239, 308] on span "Select an option" at bounding box center [246, 315] width 14 height 14
click at [239, 308] on input "Select an option" at bounding box center [246, 315] width 14 height 14
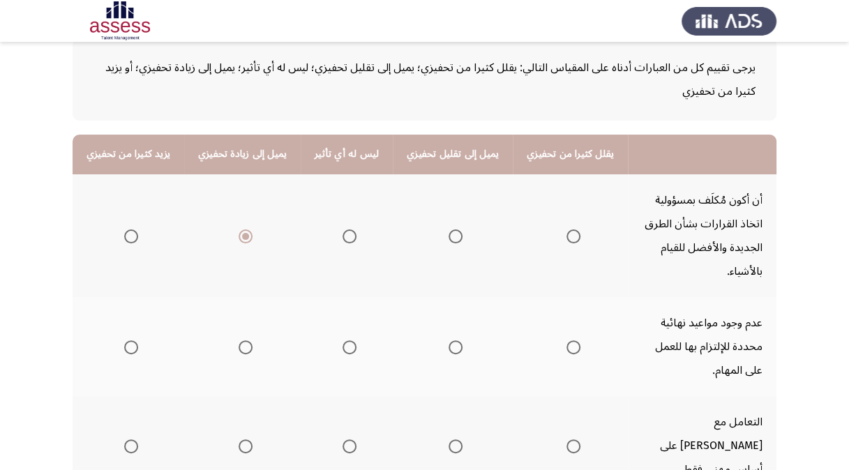
scroll to position [139, 0]
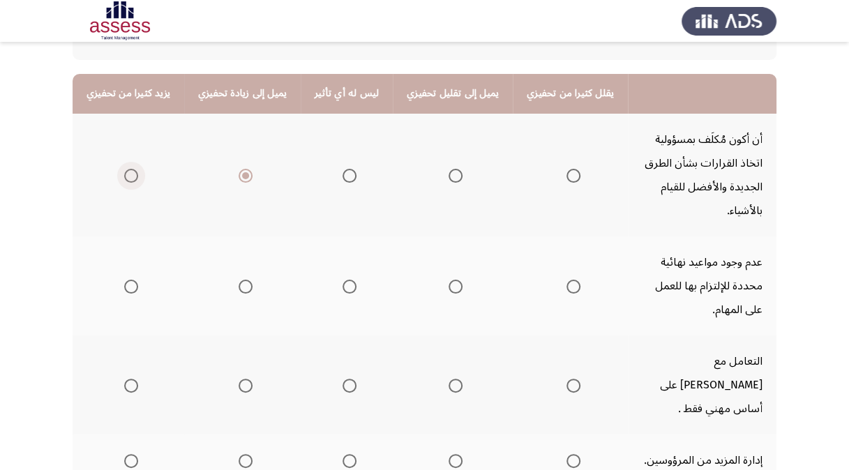
click at [131, 176] on span "Select an option" at bounding box center [131, 176] width 0 height 0
click at [129, 169] on input "Select an option" at bounding box center [131, 176] width 14 height 14
click at [566, 280] on span "Select an option" at bounding box center [573, 287] width 14 height 14
click at [566, 280] on input "Select an option" at bounding box center [573, 287] width 14 height 14
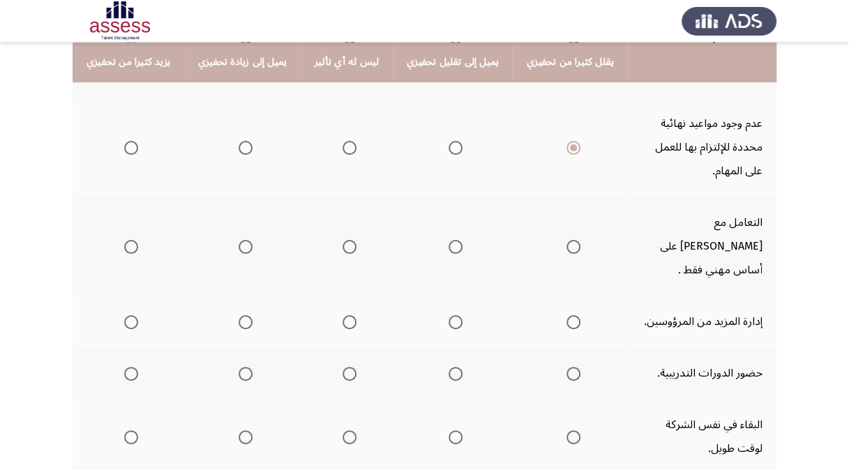
scroll to position [279, 0]
click at [342, 140] on span "Select an option" at bounding box center [349, 147] width 14 height 14
click at [342, 140] on input "Select an option" at bounding box center [349, 147] width 14 height 14
click at [345, 239] on span "Select an option" at bounding box center [349, 246] width 14 height 14
click at [345, 239] on input "Select an option" at bounding box center [349, 246] width 14 height 14
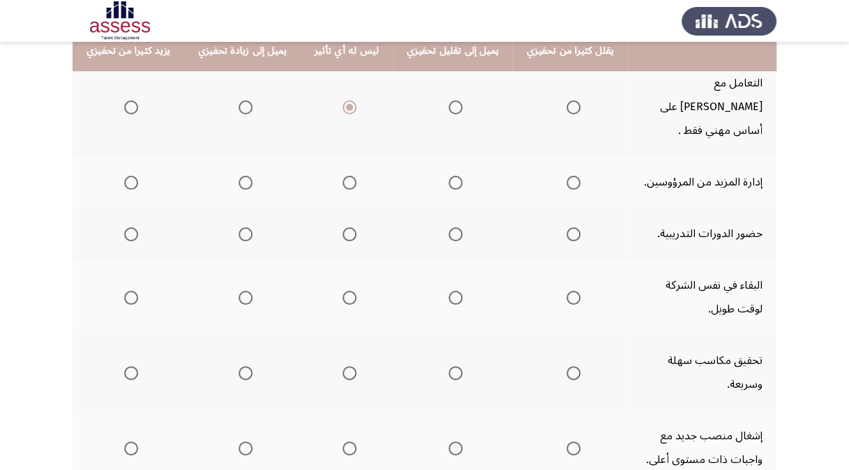
scroll to position [418, 0]
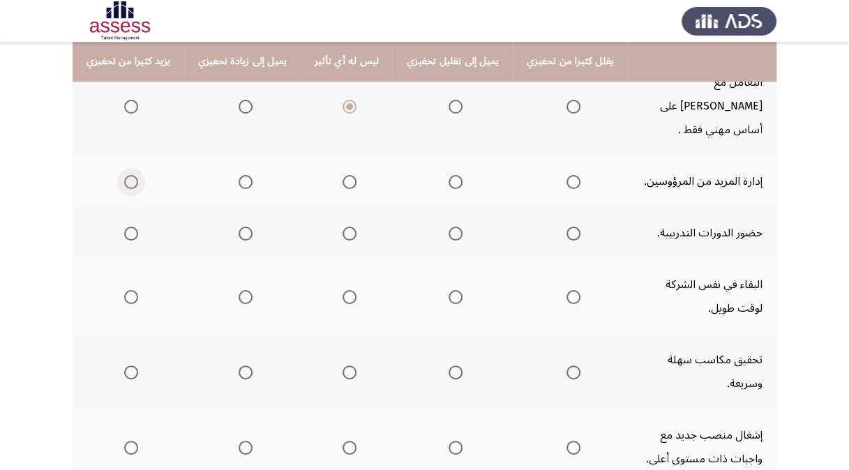
click at [124, 175] on span "Select an option" at bounding box center [131, 182] width 14 height 14
click at [124, 175] on input "Select an option" at bounding box center [131, 182] width 14 height 14
click at [126, 227] on span "Select an option" at bounding box center [131, 234] width 14 height 14
click at [126, 227] on input "Select an option" at bounding box center [131, 234] width 14 height 14
click at [243, 290] on span "Select an option" at bounding box center [246, 297] width 14 height 14
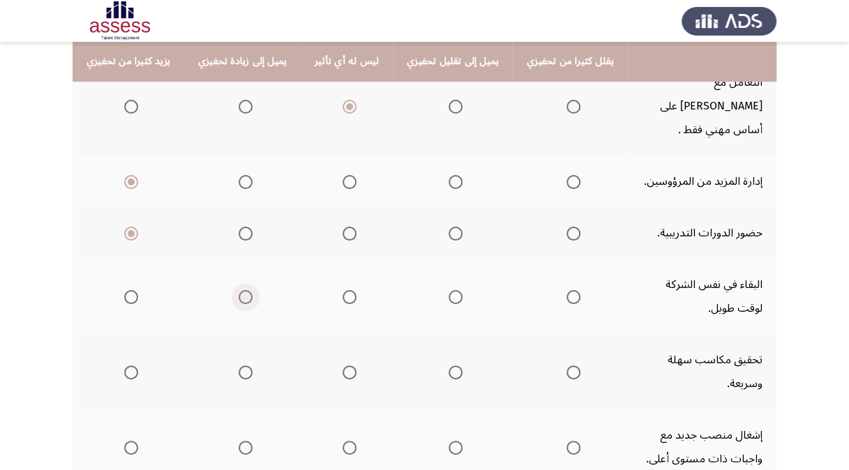
click at [243, 290] on input "Select an option" at bounding box center [246, 297] width 14 height 14
click at [342, 290] on span "Select an option" at bounding box center [349, 297] width 14 height 14
click at [342, 290] on input "Select an option" at bounding box center [349, 297] width 14 height 14
click at [137, 334] on th at bounding box center [129, 371] width 112 height 75
click at [124, 441] on span "Select an option" at bounding box center [131, 448] width 14 height 14
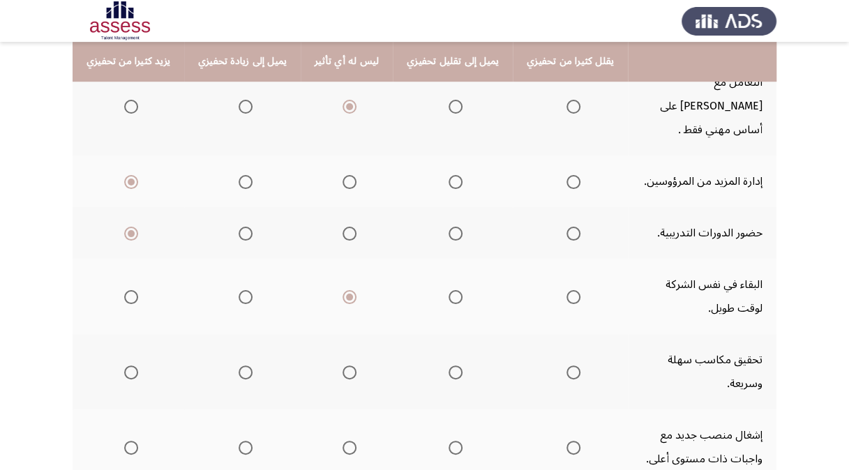
click at [124, 441] on input "Select an option" at bounding box center [131, 448] width 14 height 14
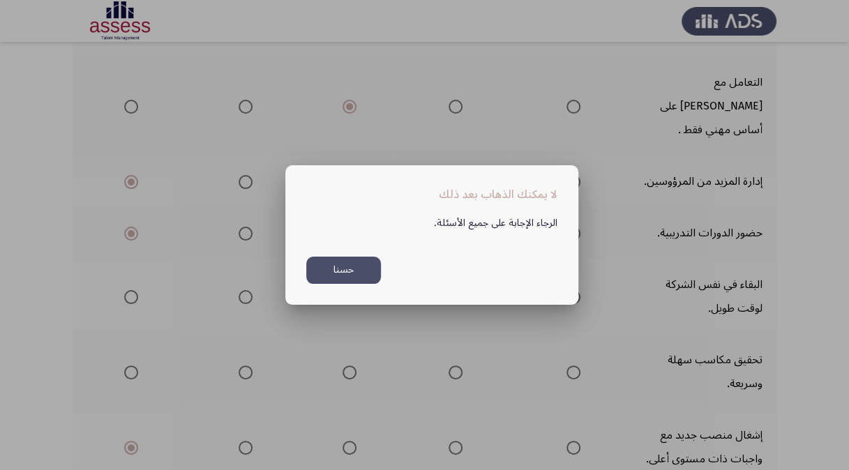
scroll to position [0, 0]
click at [349, 271] on button "حسنا" at bounding box center [343, 270] width 75 height 27
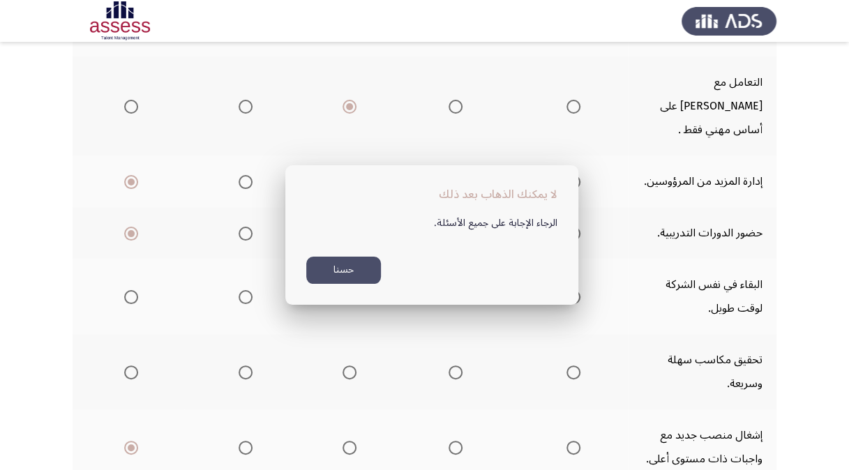
scroll to position [418, 0]
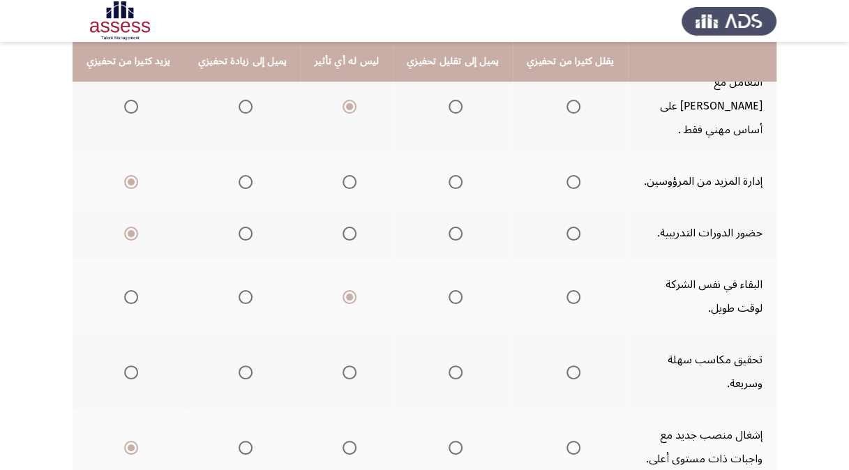
click at [119, 365] on label "Select an option" at bounding box center [129, 372] width 20 height 14
click at [124, 365] on input "Select an option" at bounding box center [131, 372] width 14 height 14
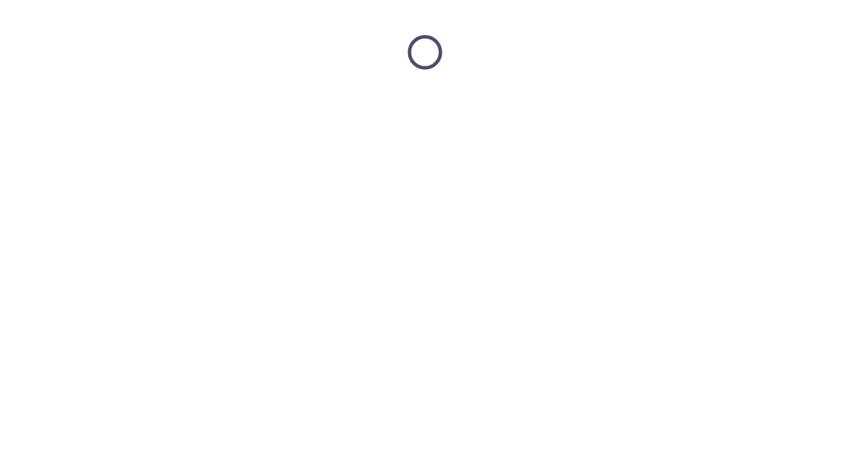
scroll to position [0, 0]
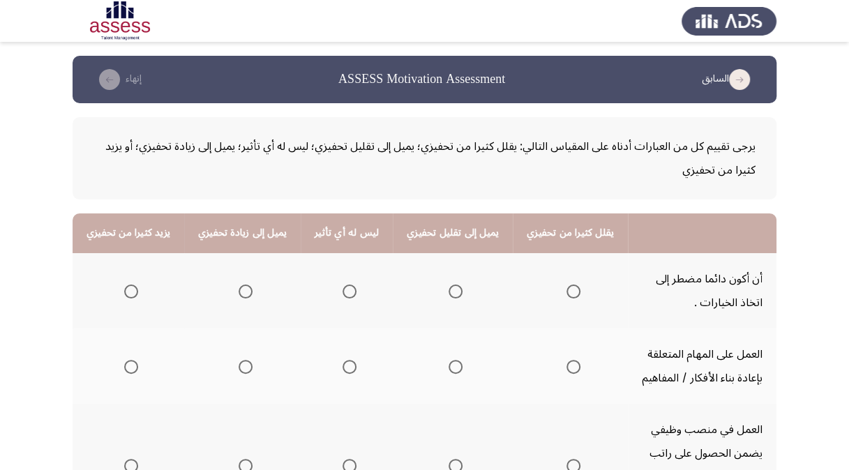
click at [132, 289] on span "Select an option" at bounding box center [131, 292] width 14 height 14
click at [132, 289] on input "Select an option" at bounding box center [131, 292] width 14 height 14
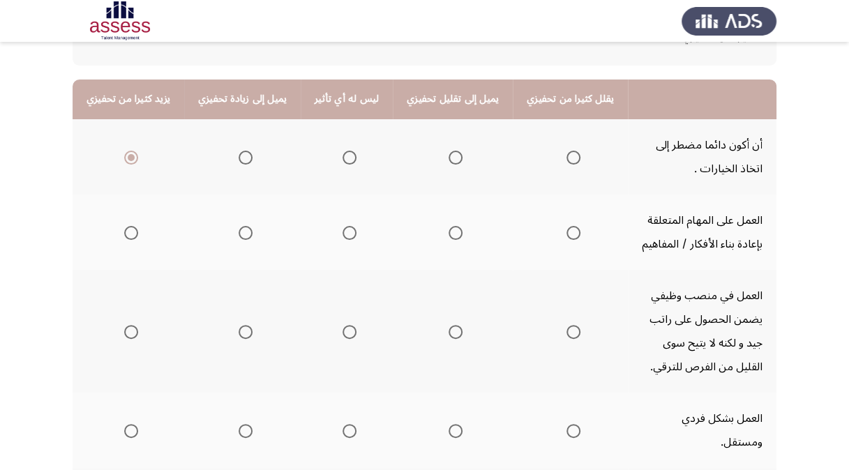
scroll to position [139, 0]
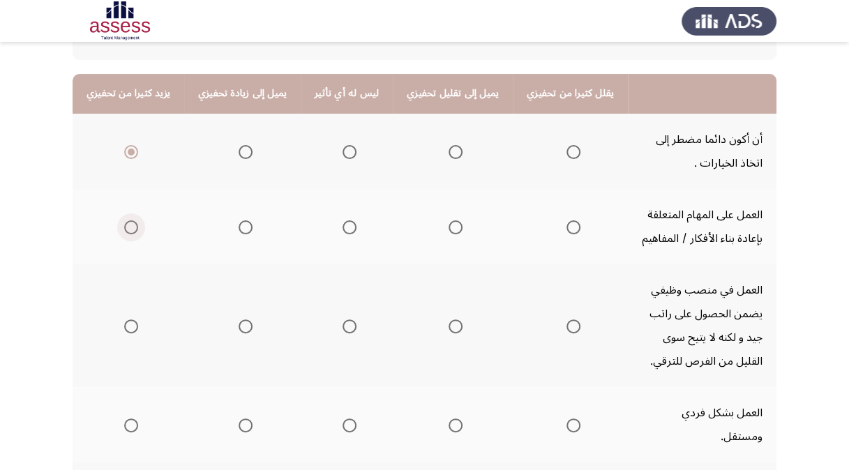
click at [134, 227] on span "Select an option" at bounding box center [131, 227] width 14 height 14
click at [134, 227] on input "Select an option" at bounding box center [131, 227] width 14 height 14
click at [239, 326] on span "Select an option" at bounding box center [246, 326] width 14 height 14
click at [239, 326] on input "Select an option" at bounding box center [246, 326] width 14 height 14
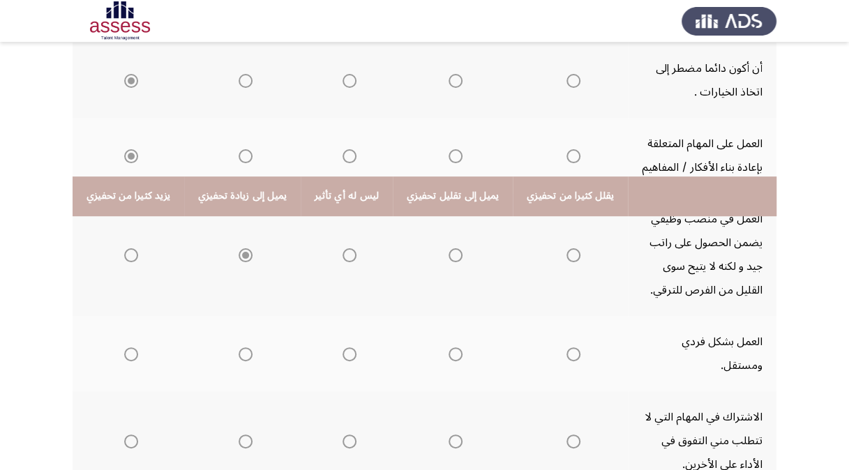
scroll to position [349, 0]
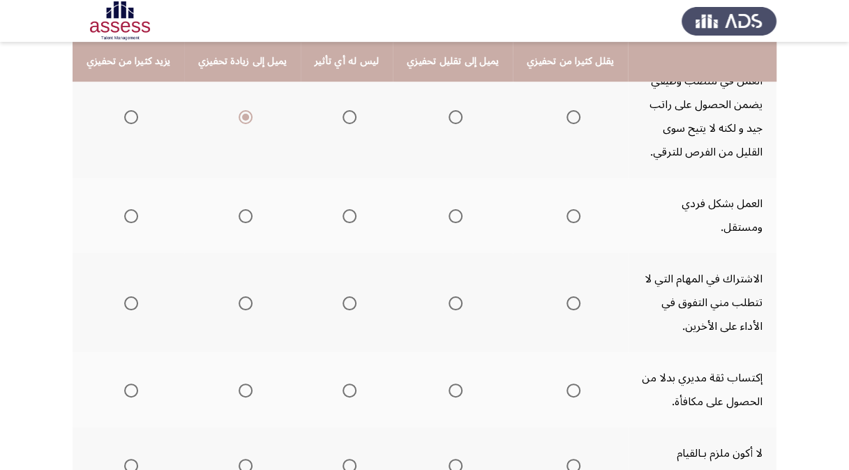
click at [126, 209] on span "Select an option" at bounding box center [131, 216] width 14 height 14
click at [126, 209] on input "Select an option" at bounding box center [131, 216] width 14 height 14
click at [343, 209] on span "Select an option" at bounding box center [349, 216] width 14 height 14
click at [343, 209] on input "Select an option" at bounding box center [349, 216] width 14 height 14
click at [573, 303] on span "Select an option" at bounding box center [573, 303] width 0 height 0
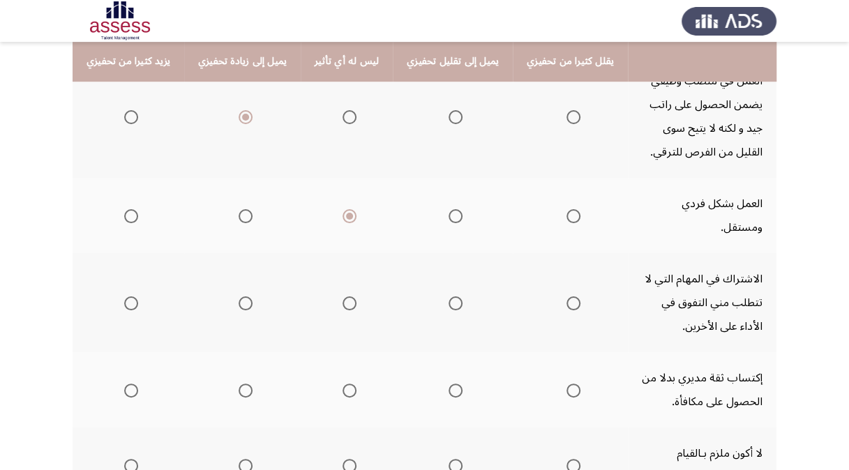
click at [566, 296] on input "Select an option" at bounding box center [573, 303] width 14 height 14
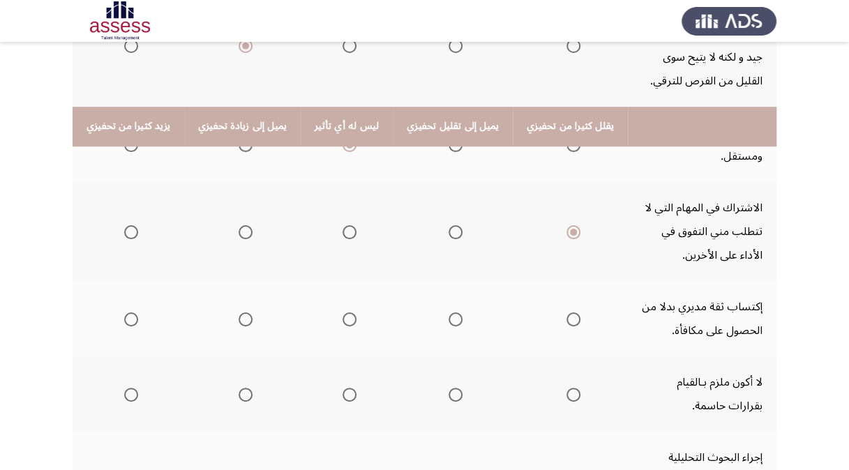
scroll to position [488, 0]
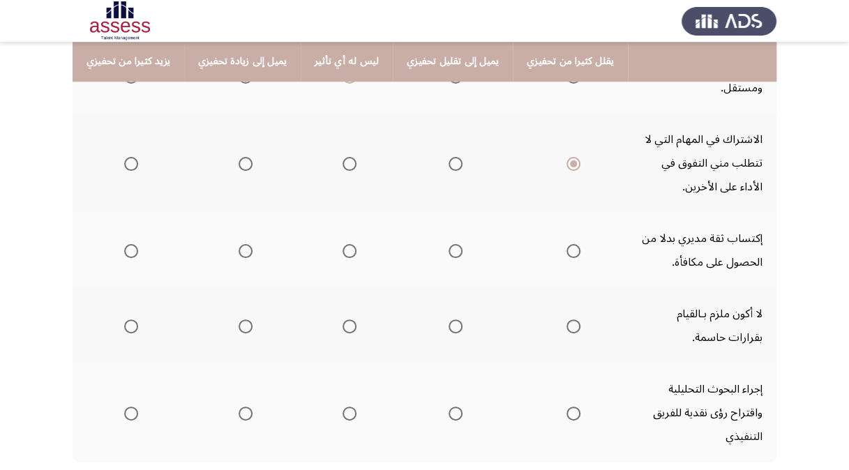
click at [129, 244] on span "Select an option" at bounding box center [131, 251] width 14 height 14
click at [129, 244] on input "Select an option" at bounding box center [131, 251] width 14 height 14
click at [566, 319] on span "Select an option" at bounding box center [573, 326] width 14 height 14
click at [566, 319] on input "Select an option" at bounding box center [573, 326] width 14 height 14
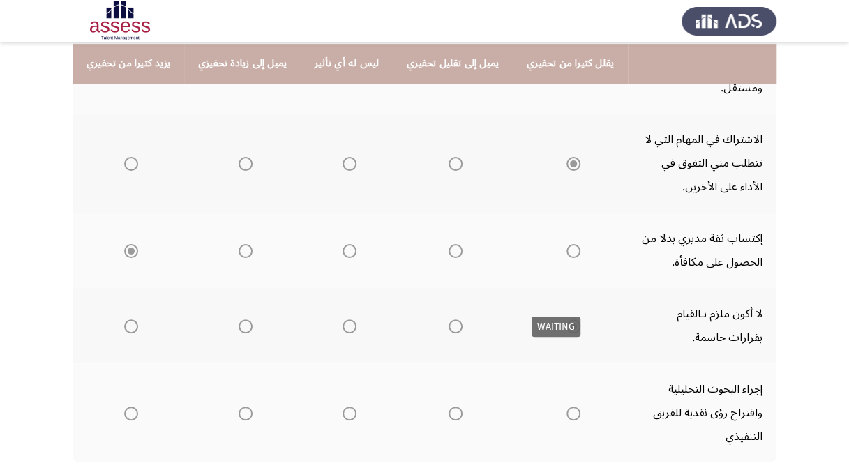
scroll to position [530, 0]
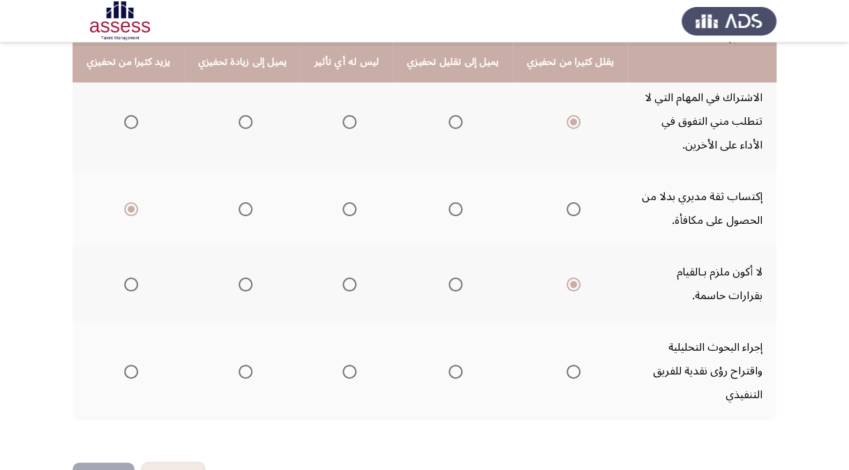
click at [121, 365] on label "Select an option" at bounding box center [129, 372] width 20 height 14
click at [124, 365] on input "Select an option" at bounding box center [131, 372] width 14 height 14
click at [93, 462] on button "إنهاء" at bounding box center [104, 477] width 62 height 31
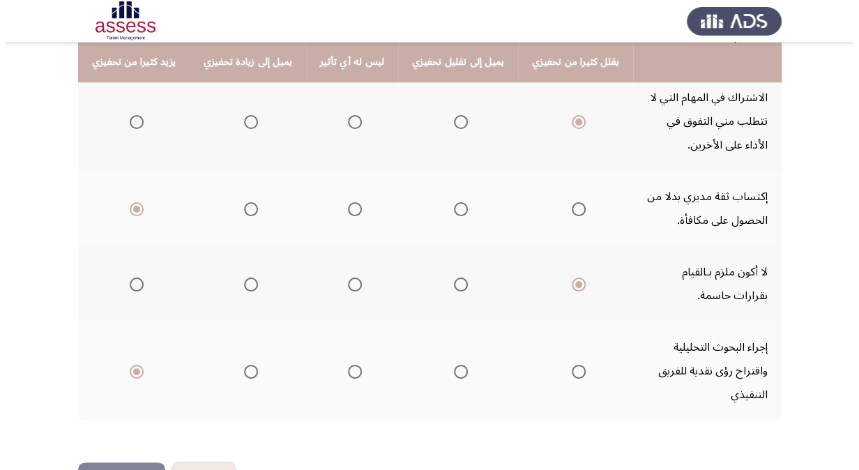
scroll to position [0, 0]
